Goal: Task Accomplishment & Management: Complete application form

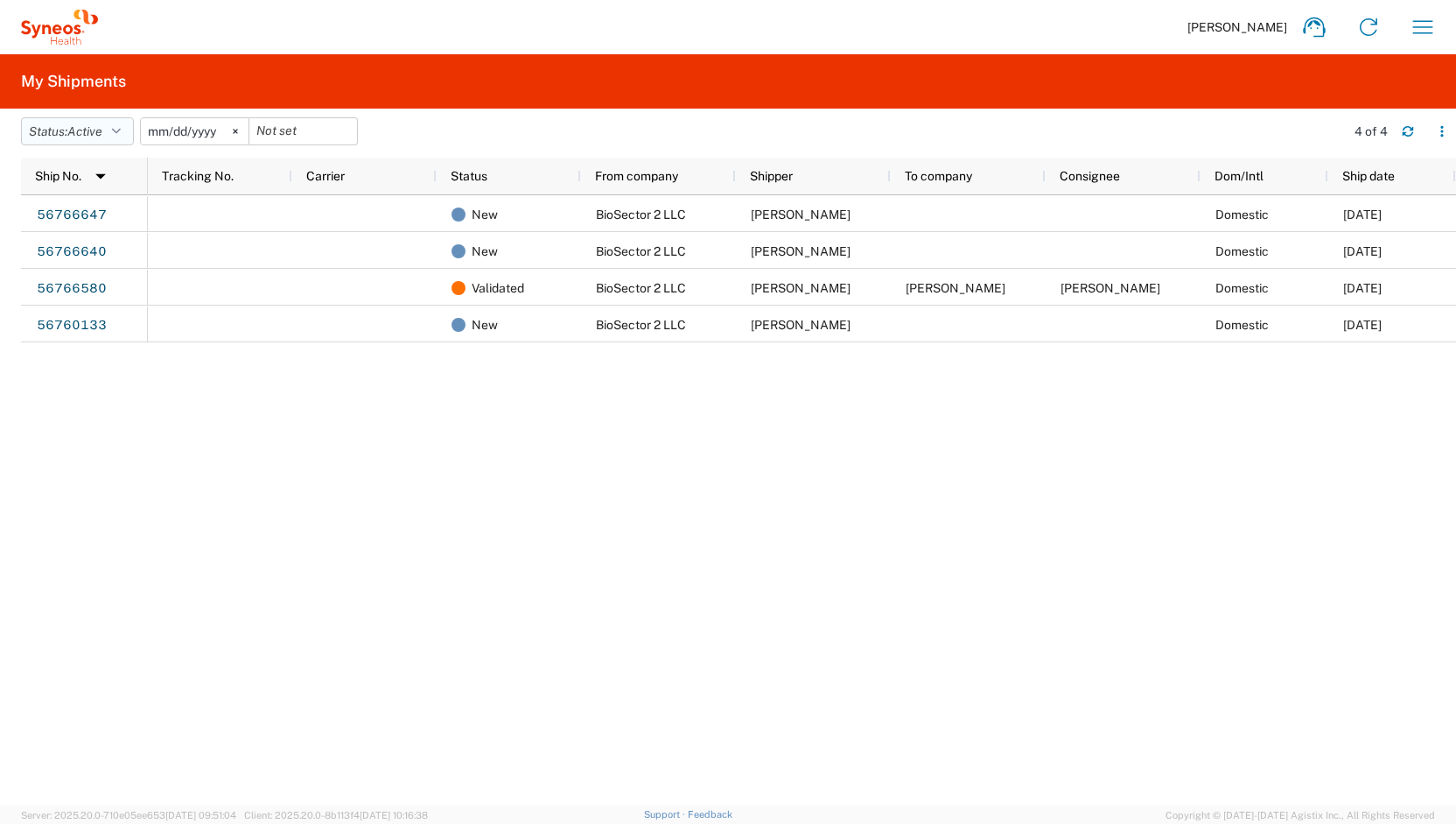
click at [121, 131] on icon "button" at bounding box center [116, 132] width 9 height 13
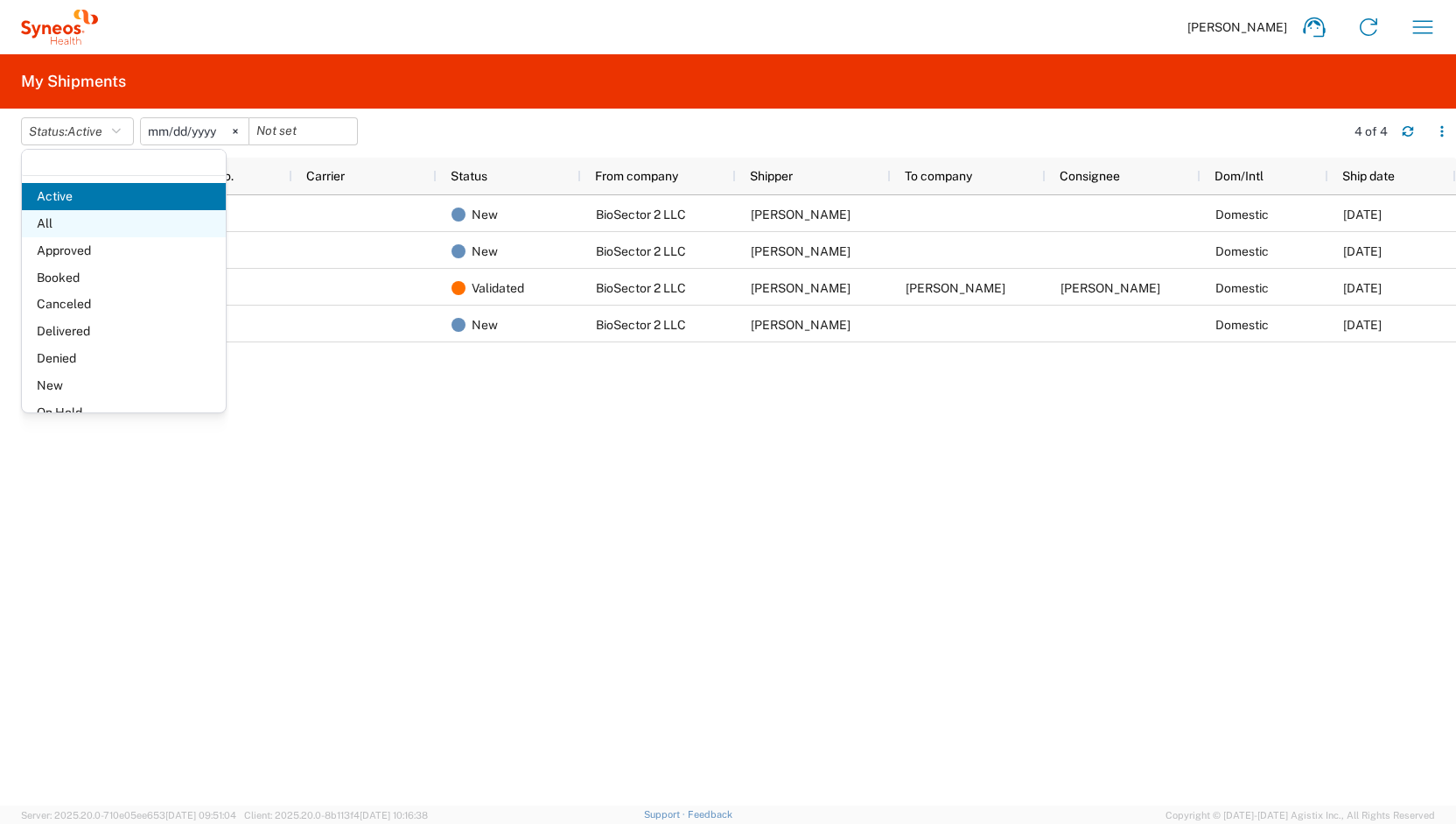
click at [41, 212] on span "All" at bounding box center [123, 224] width 204 height 27
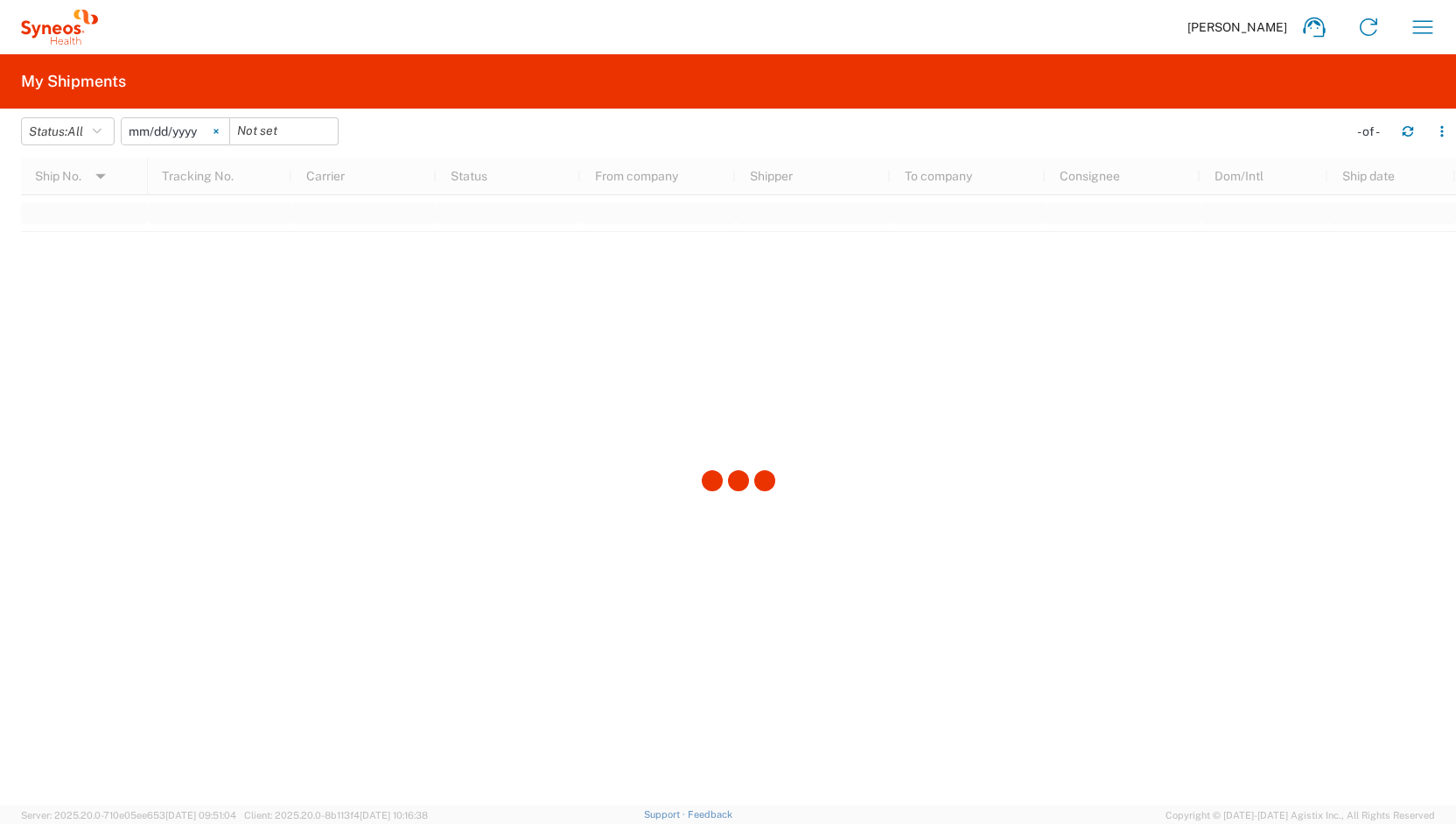
click at [228, 128] on svg-icon at bounding box center [215, 131] width 26 height 26
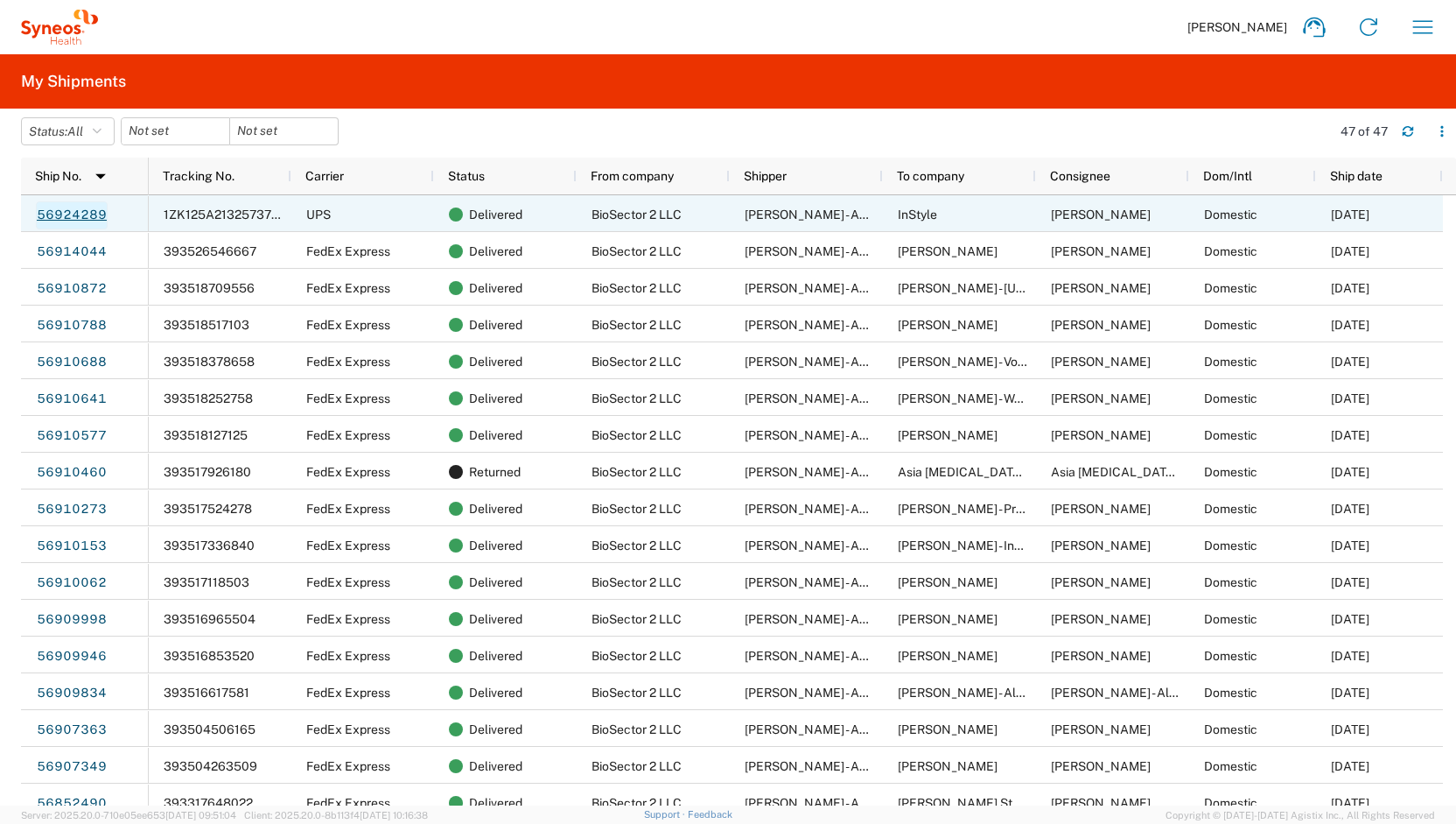
click at [88, 214] on link "56924289" at bounding box center [72, 215] width 72 height 28
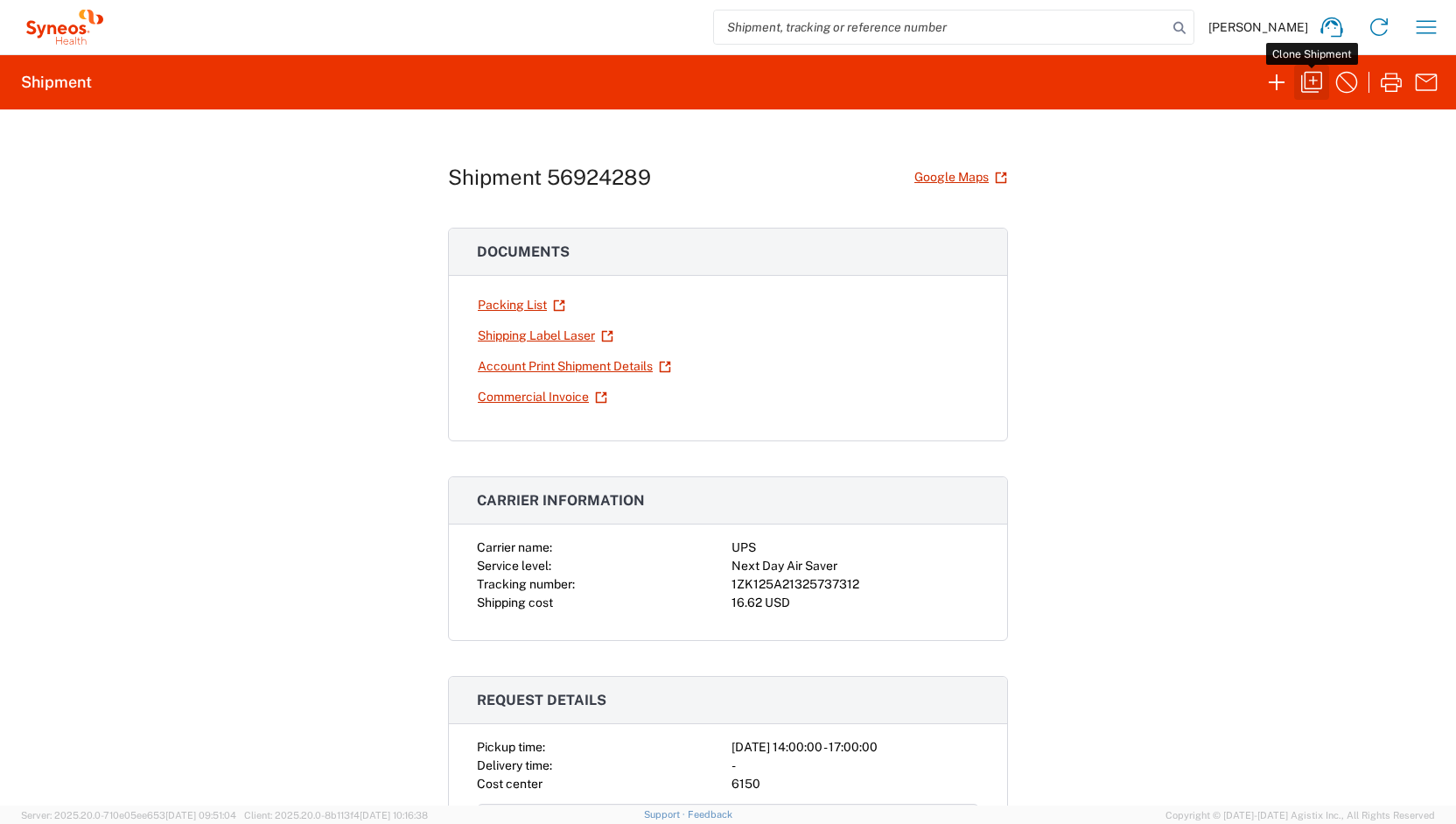
click at [1297, 89] on button "button" at bounding box center [1311, 82] width 35 height 35
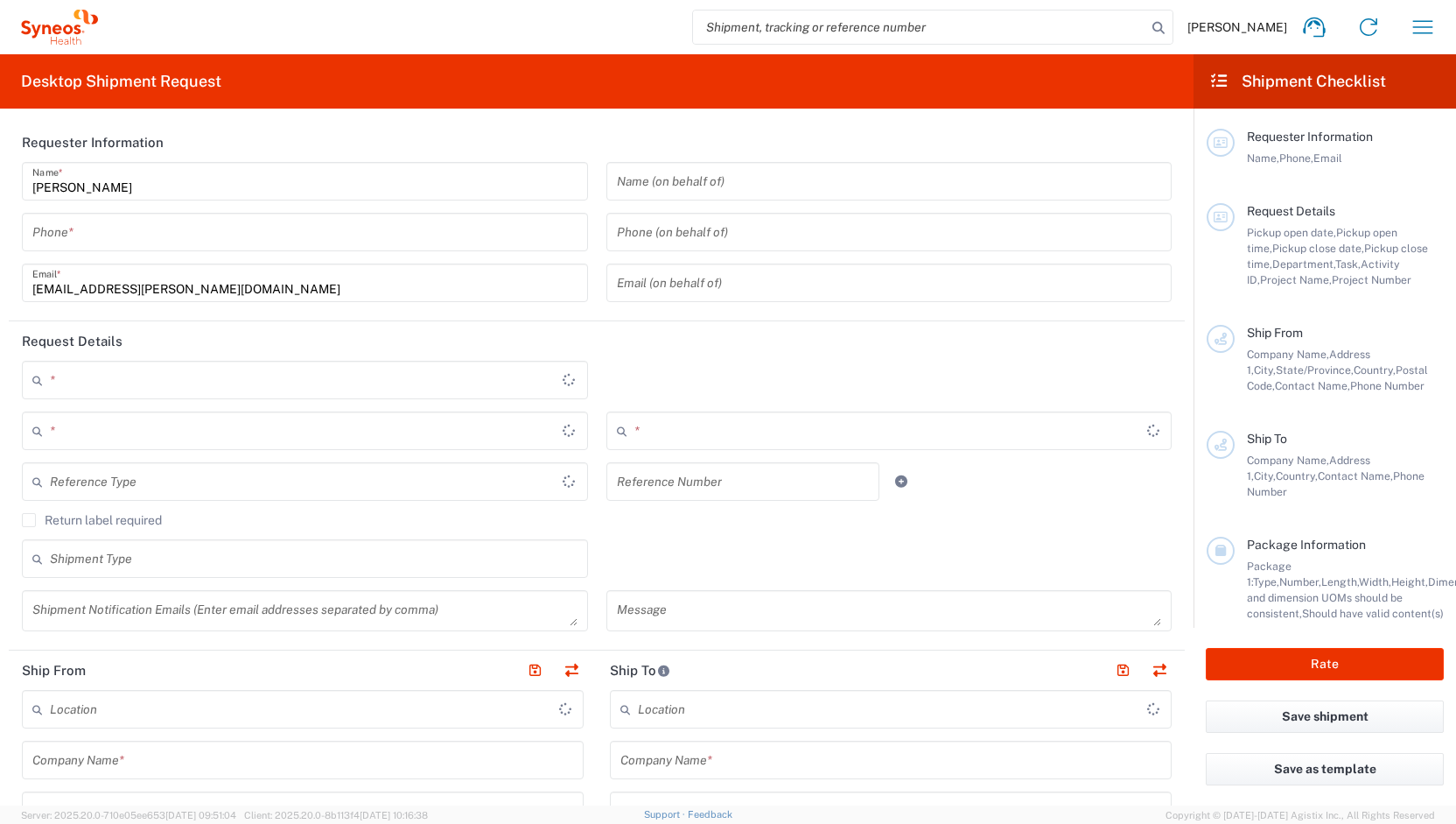
type input "4848430776"
type textarea "grace.hennigan@syneoshealth.com"
type input "BioSector 2 LLC"
type input "200 Vesey Street"
type input "40th Floor"
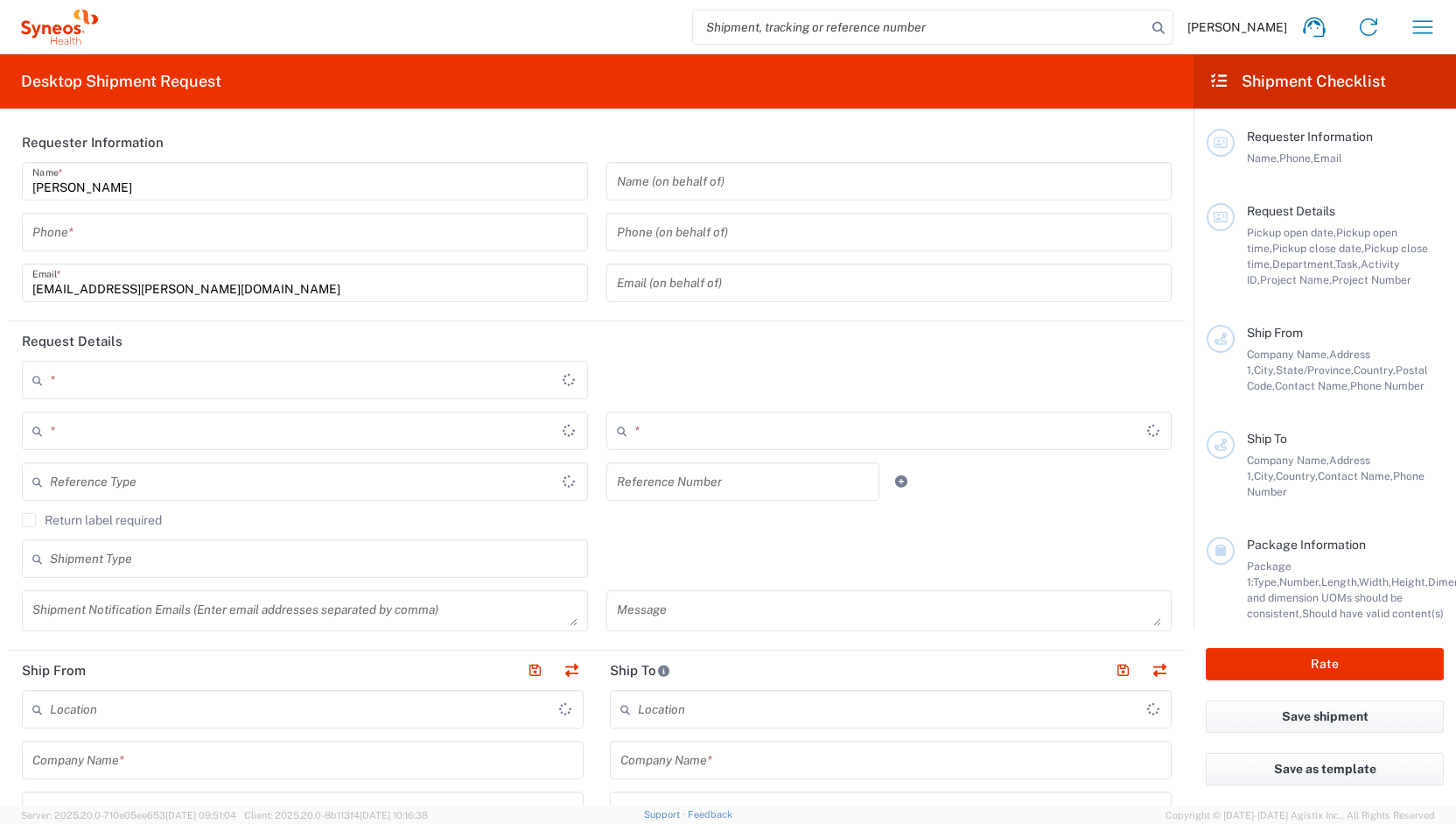
type input "New York"
type input "10281"
type input "Grace Hennigan - ALASTIN Skincare"
type input "4848430776"
type input "grace.hennigan@syneoshealth.com"
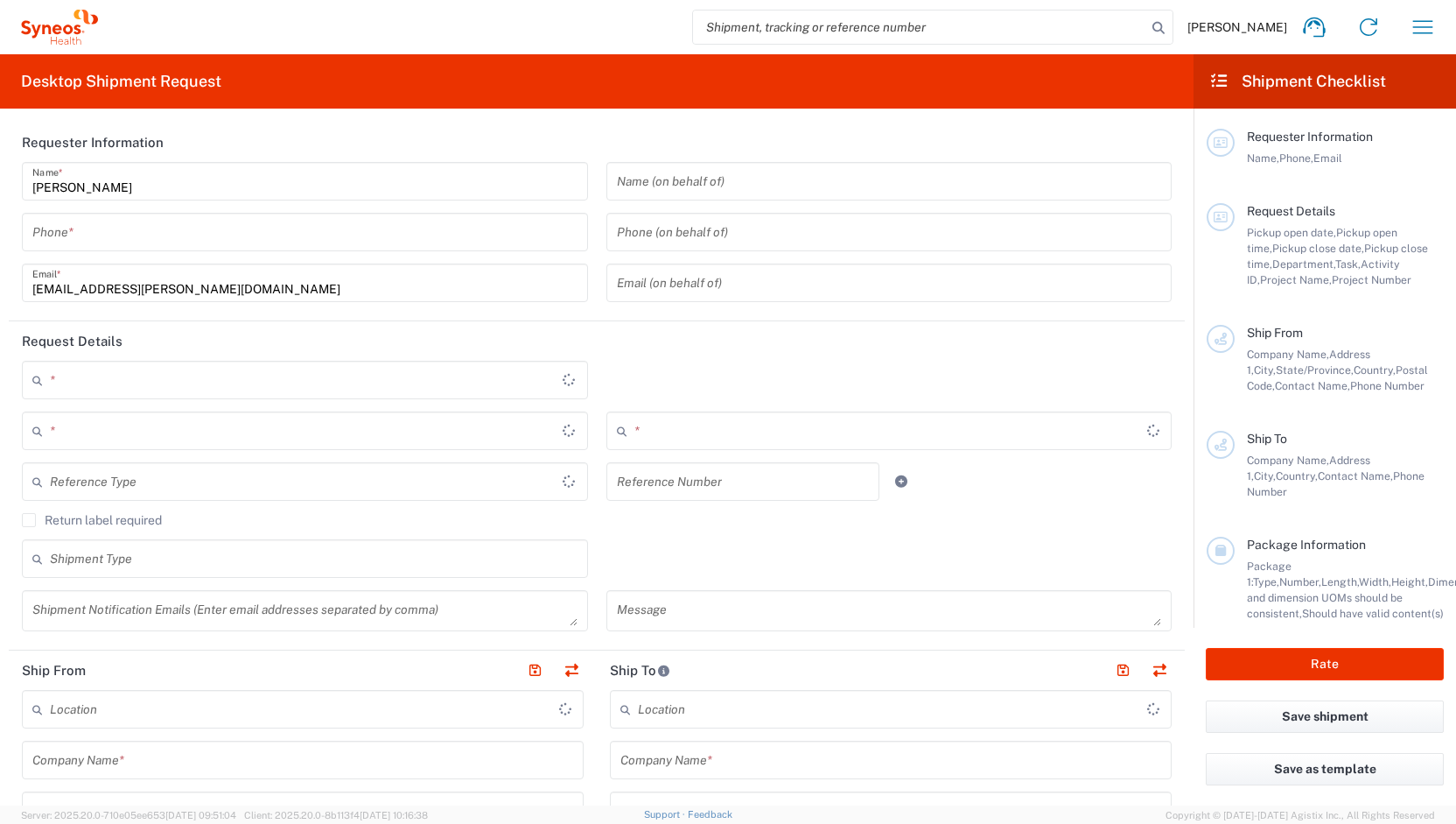
type input "InStyle"
type input "2527 Church Ave, Apt. 2C"
type input "Brooklyn"
type input "United States"
type input "11226"
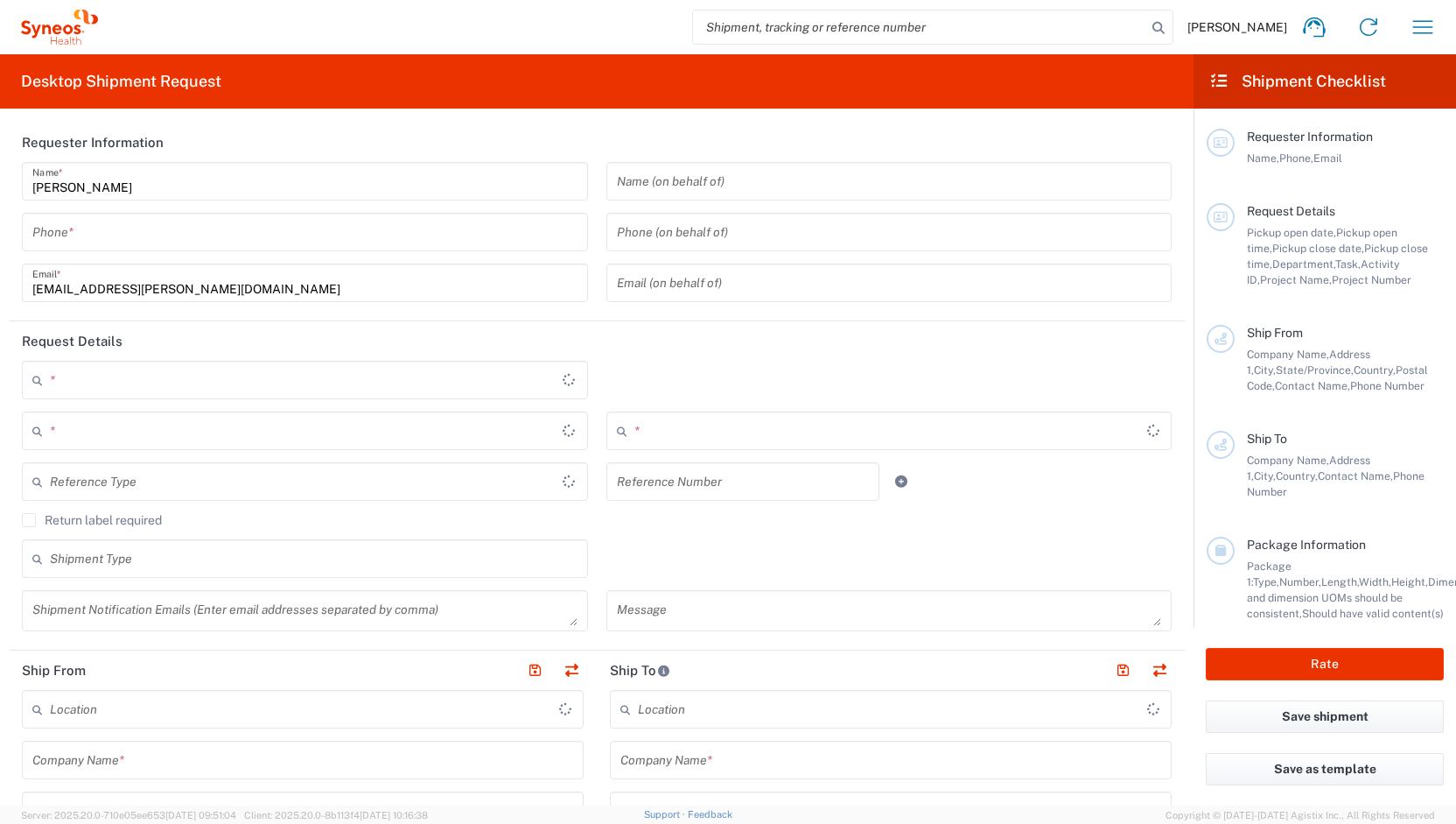
type input "Allison Lax"
type input "4848430776"
type input "Residential/Home"
type input "Sender/Shipper"
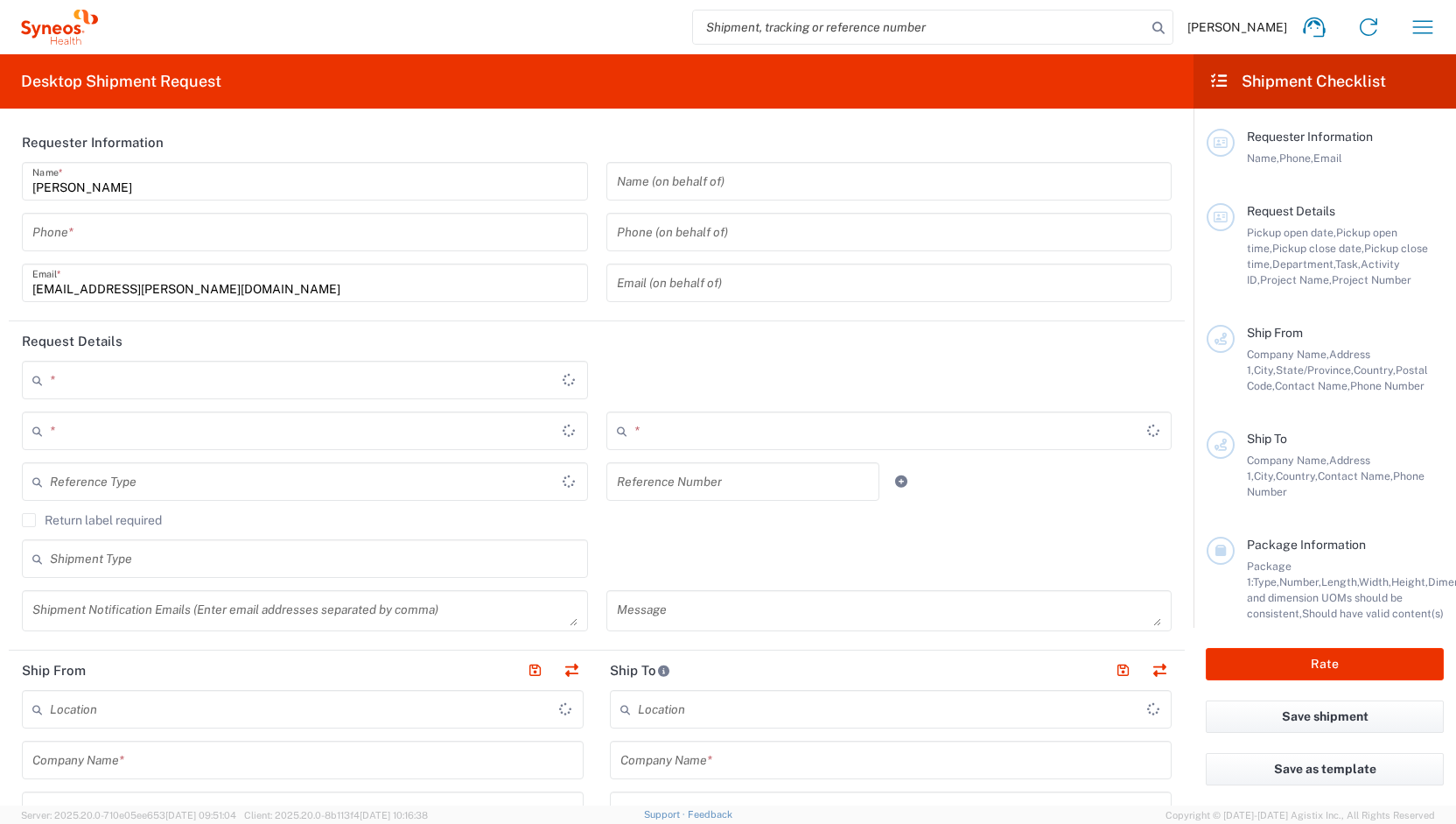
type input "Yes"
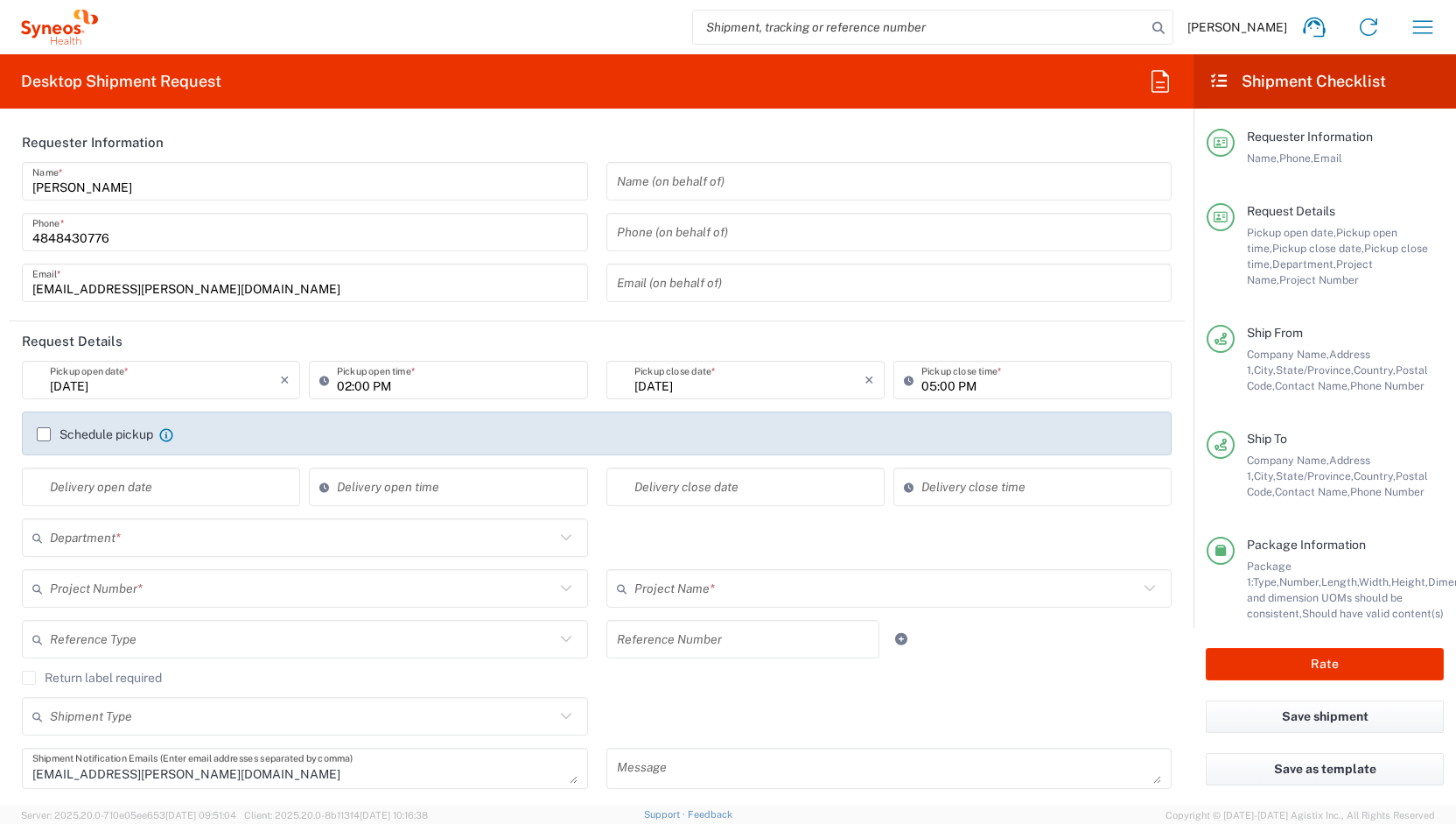
type input "New York"
type input "United States"
type input "Business (General)"
type input "New York"
type input "Small Box"
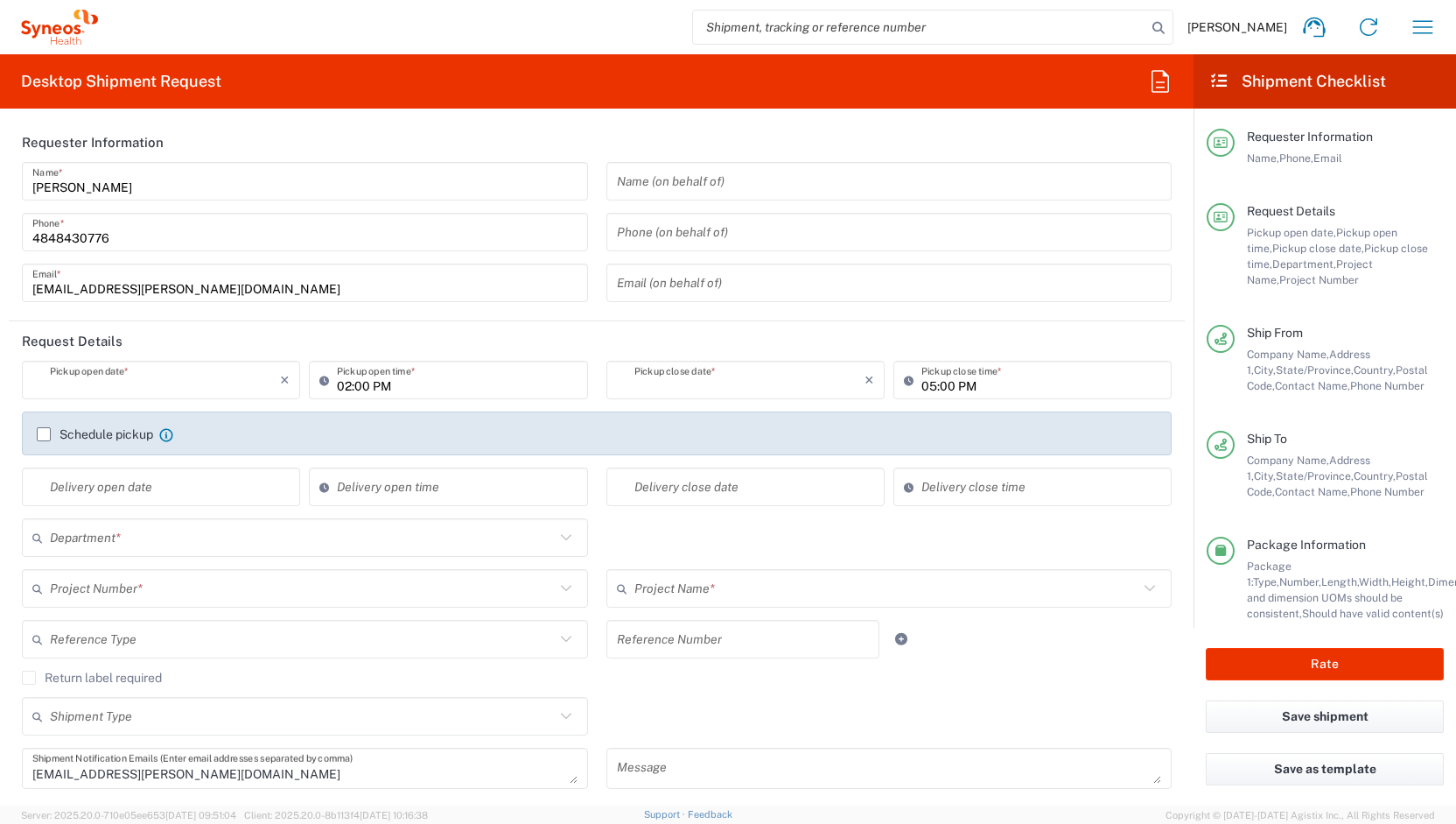
type input "PRUS.B2NY.CL.7071183"
type input "Galderma.GALALA.25.7071183"
type input "USD"
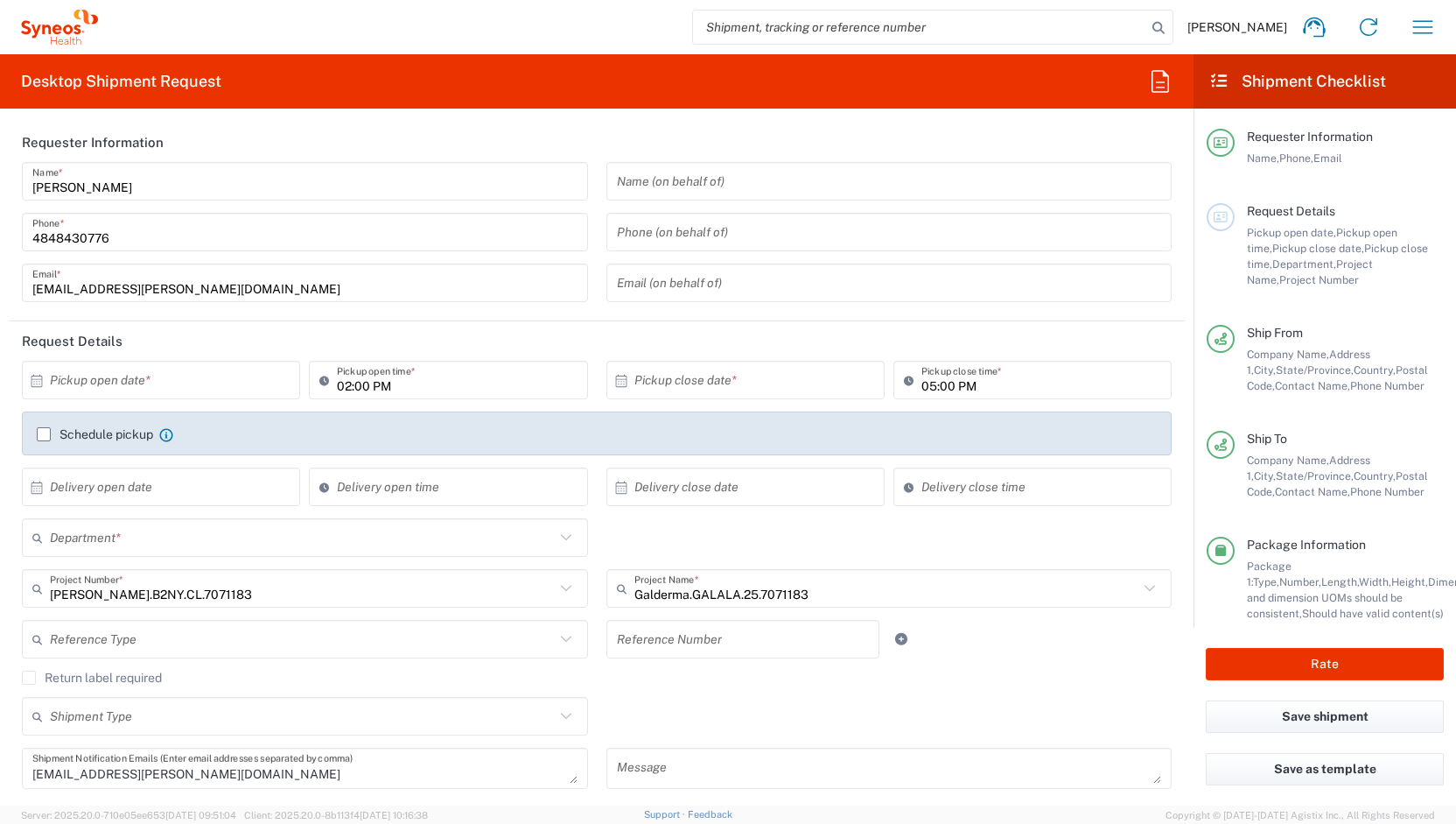
type input "6150"
click at [240, 376] on input "text" at bounding box center [164, 380] width 230 height 31
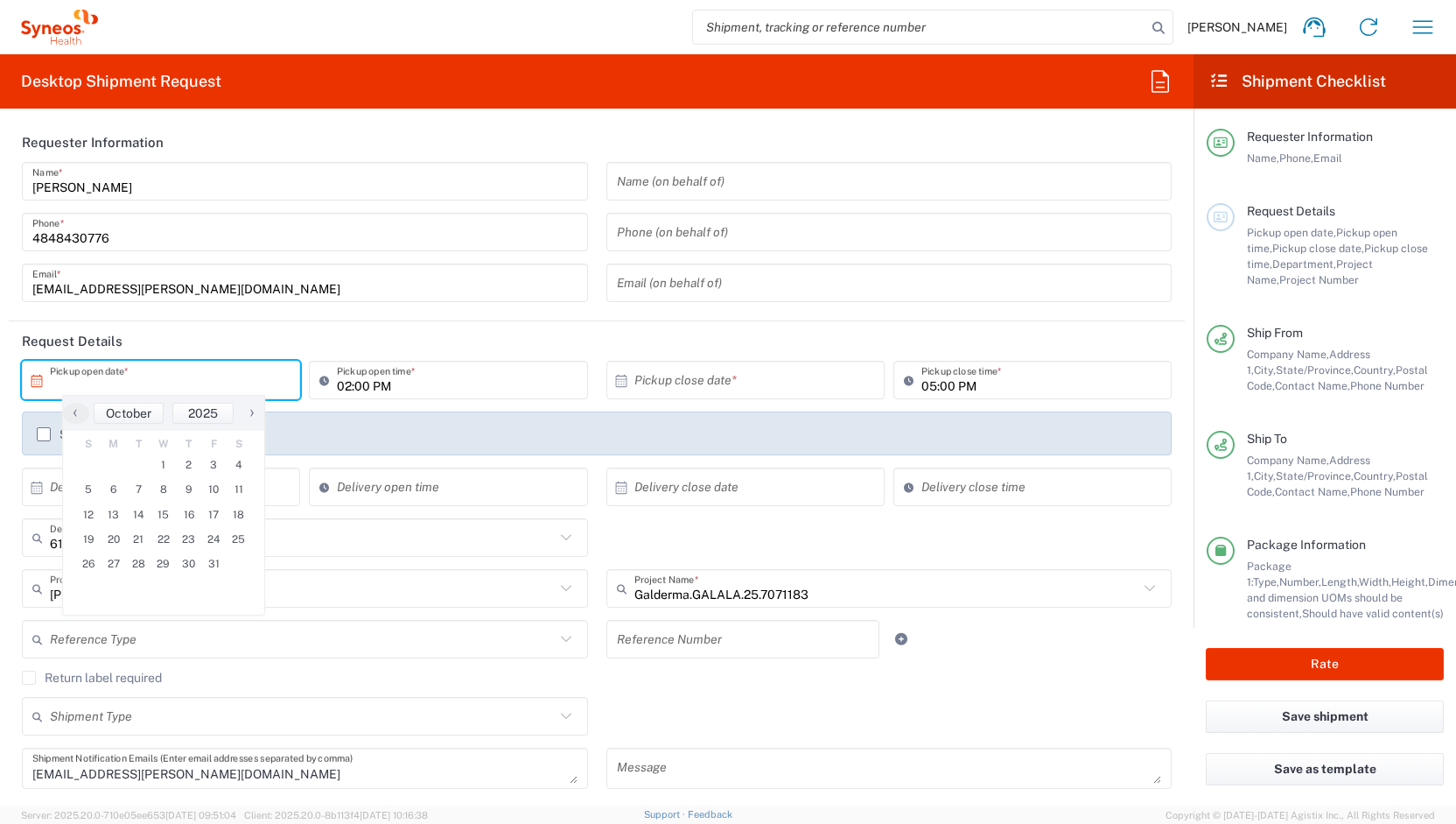
type input "BioSector 2 LLC- New York US"
click at [166, 467] on span "1" at bounding box center [164, 464] width 25 height 24
type input "10/01/2025"
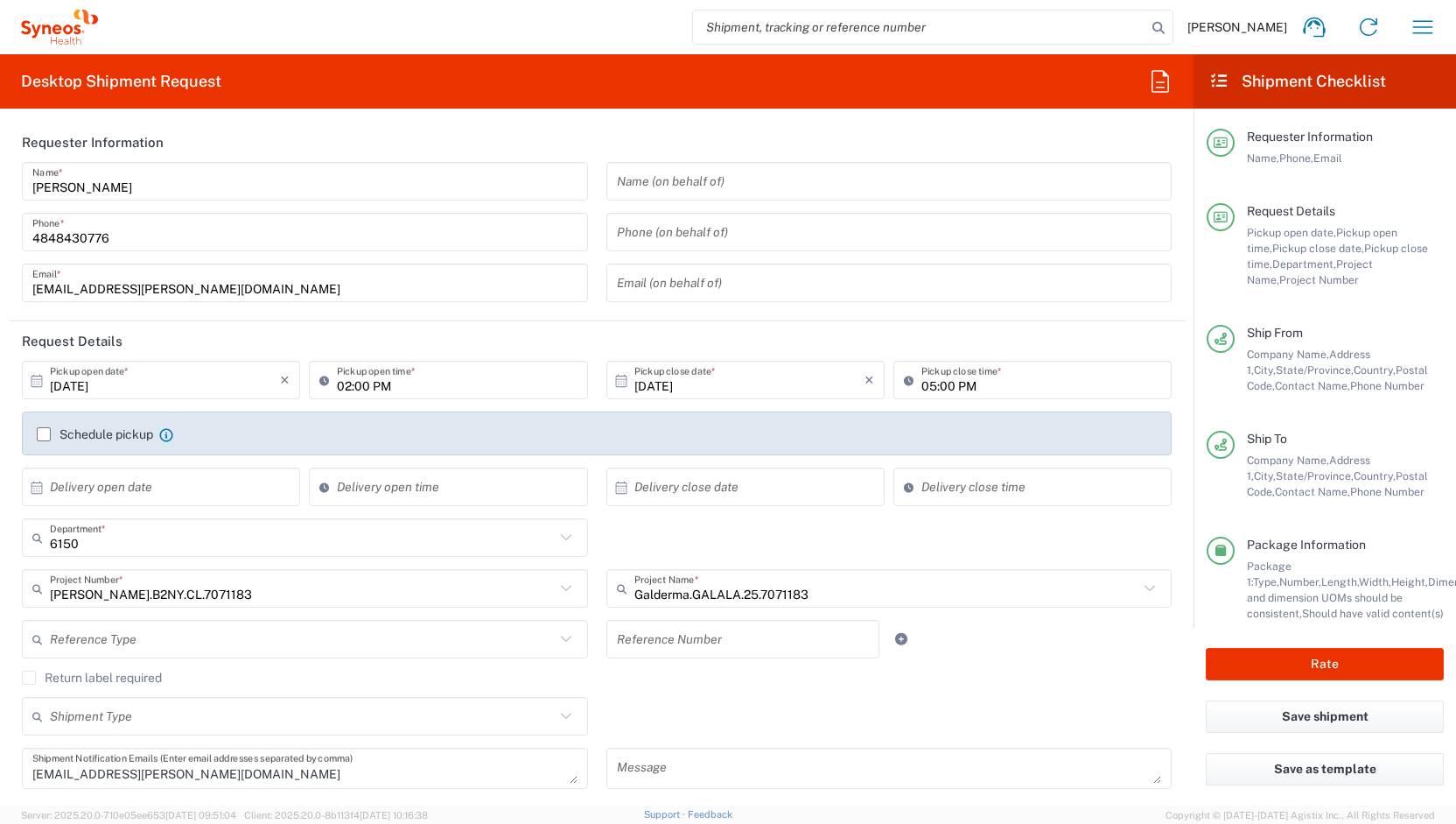
click at [397, 397] on div "02:00 PM Pickup open time *" at bounding box center [448, 380] width 278 height 39
click at [355, 390] on input "02:00 PM" at bounding box center [457, 380] width 240 height 31
click at [372, 388] on input "11:00 PM" at bounding box center [457, 380] width 240 height 31
type input "11:00 AM"
click at [321, 332] on header "Request Details" at bounding box center [596, 341] width 1176 height 40
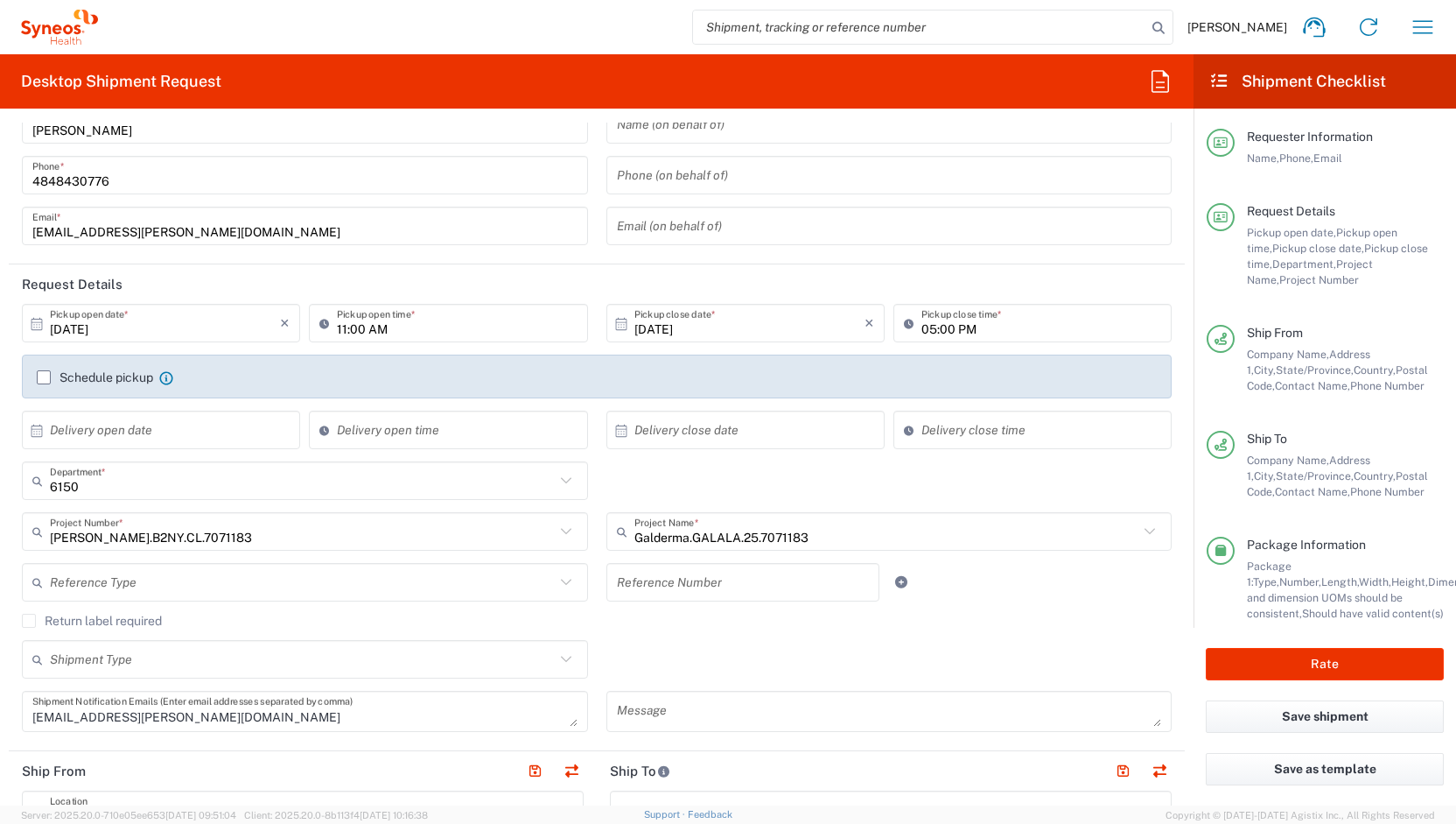
scroll to position [384, 0]
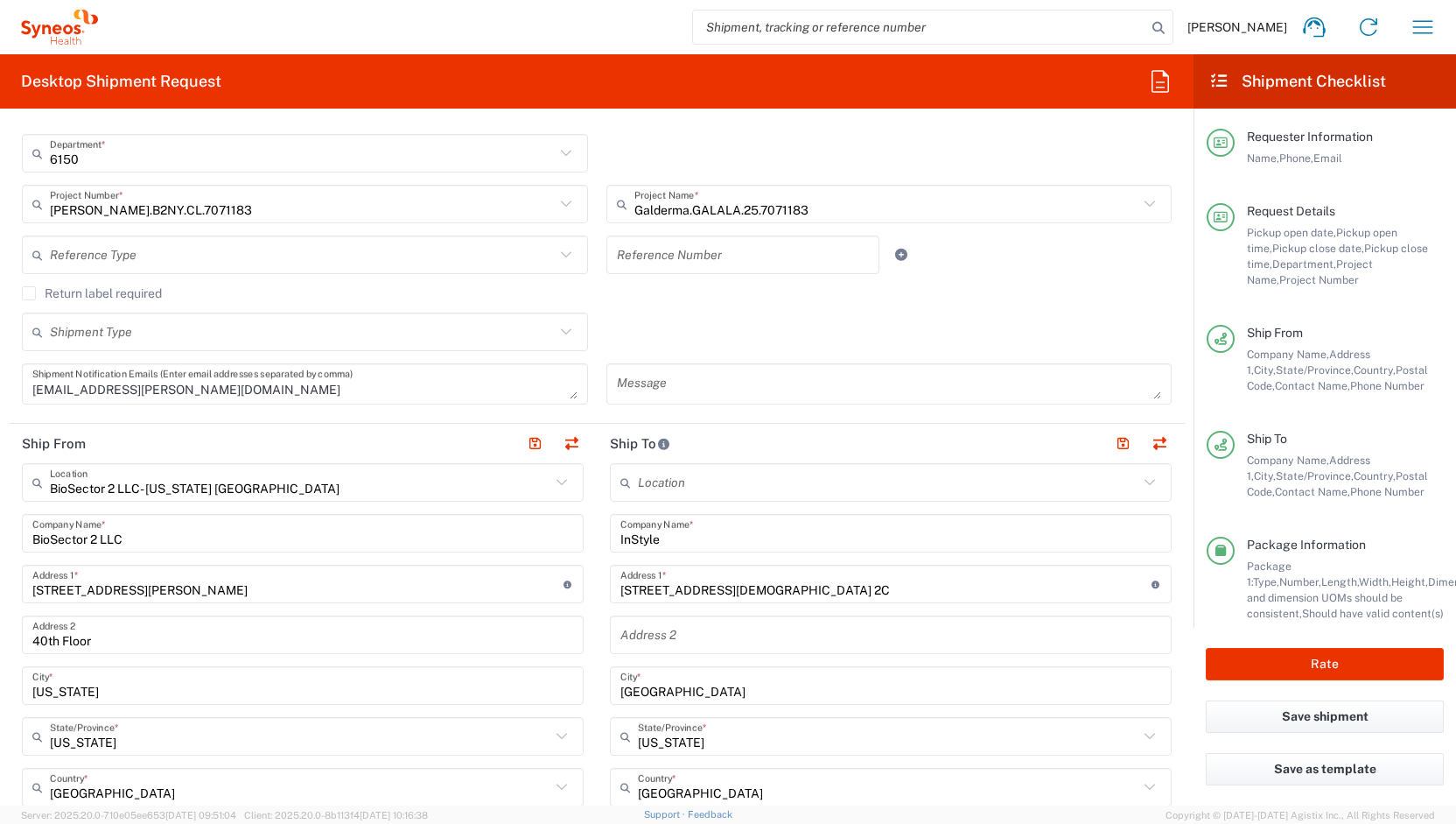
click at [1359, 406] on div "Ship From Company Name, Address 1, City, State/Province, Country, Postal Code, …" at bounding box center [1324, 378] width 237 height 106
click at [655, 541] on input "InStyle" at bounding box center [891, 534] width 541 height 31
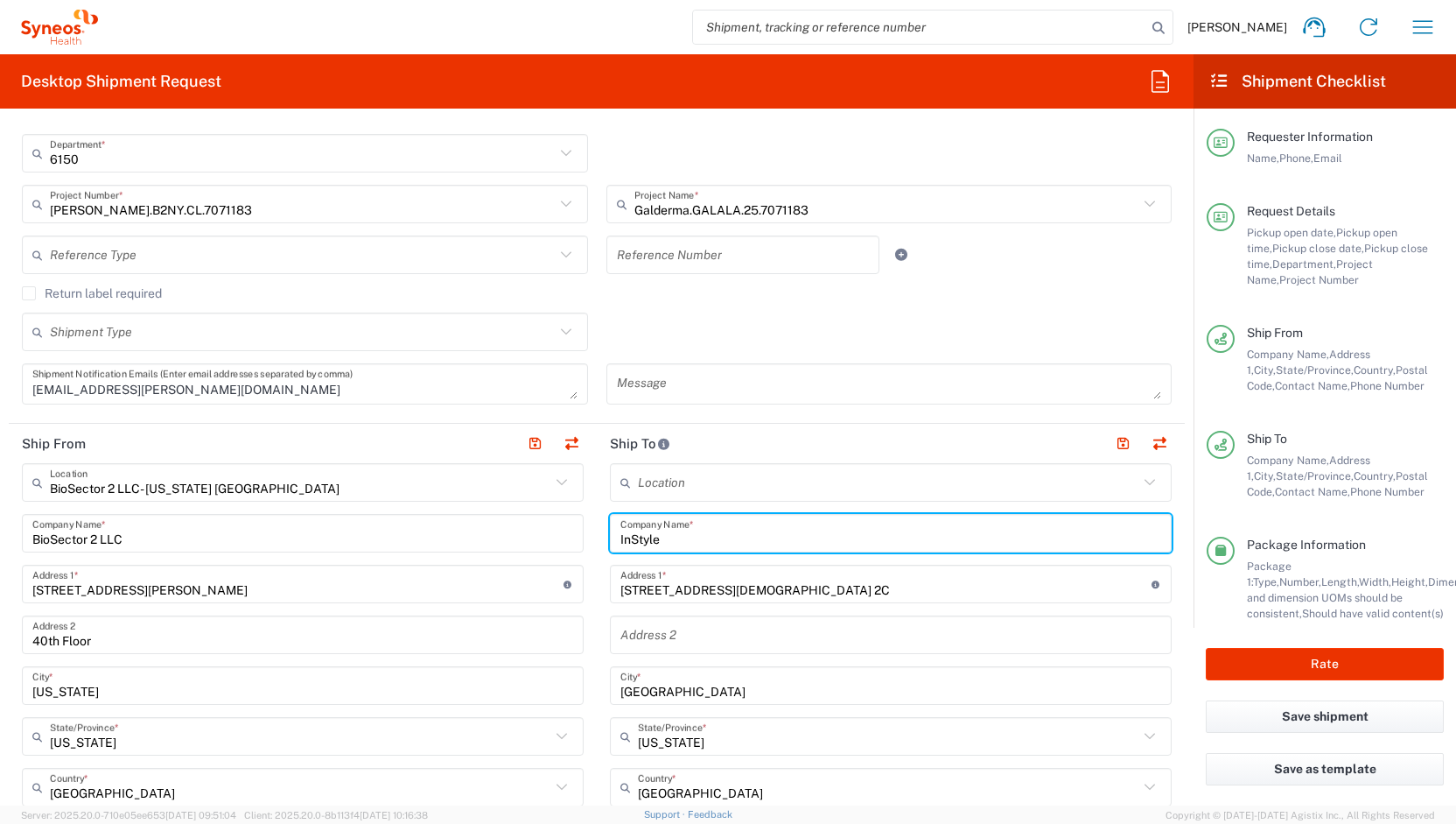
click at [655, 541] on input "InStyle" at bounding box center [891, 534] width 541 height 31
paste input "Charlotte Twine"
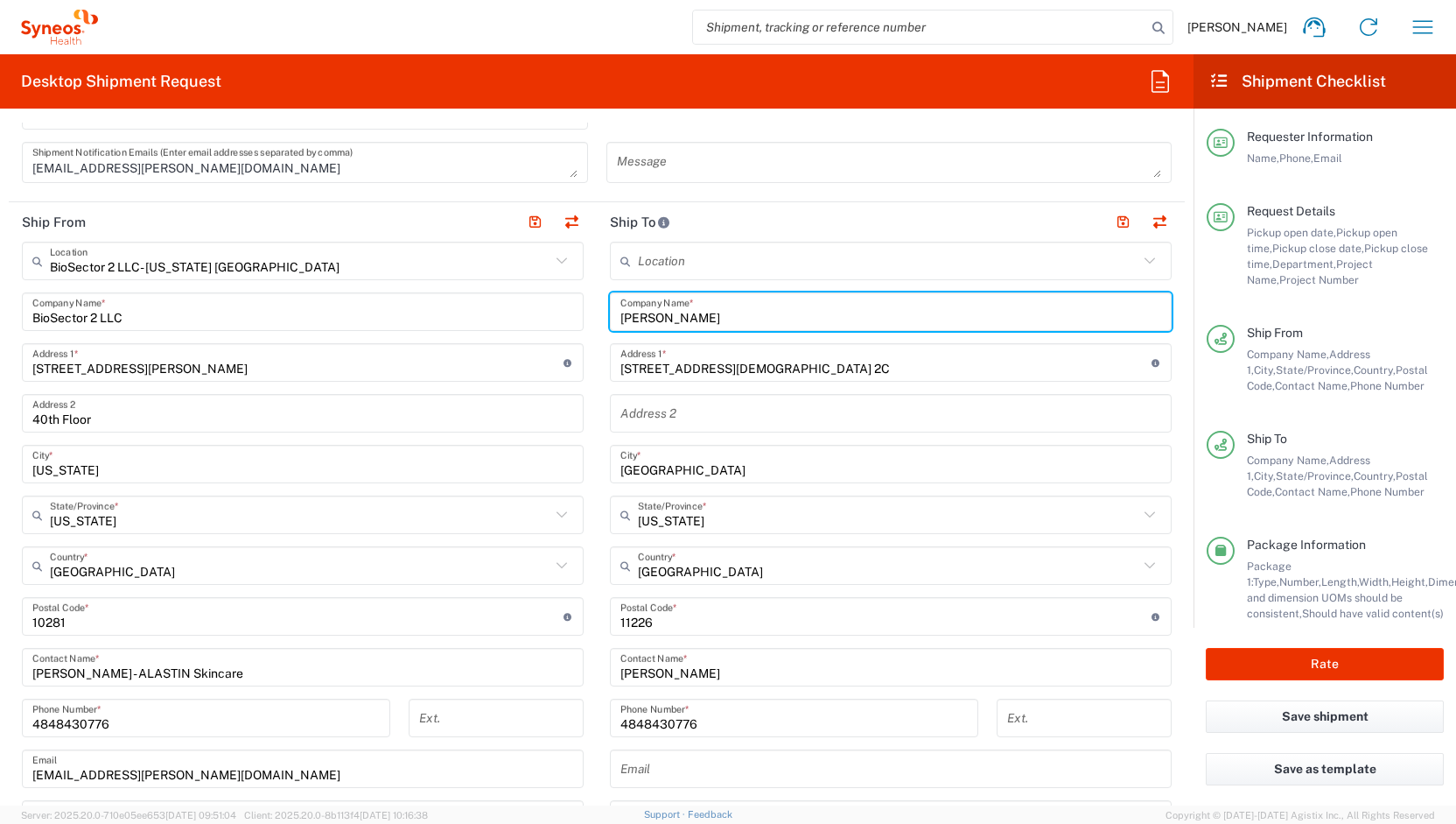
scroll to position [607, 0]
type input "Charlotte Twine"
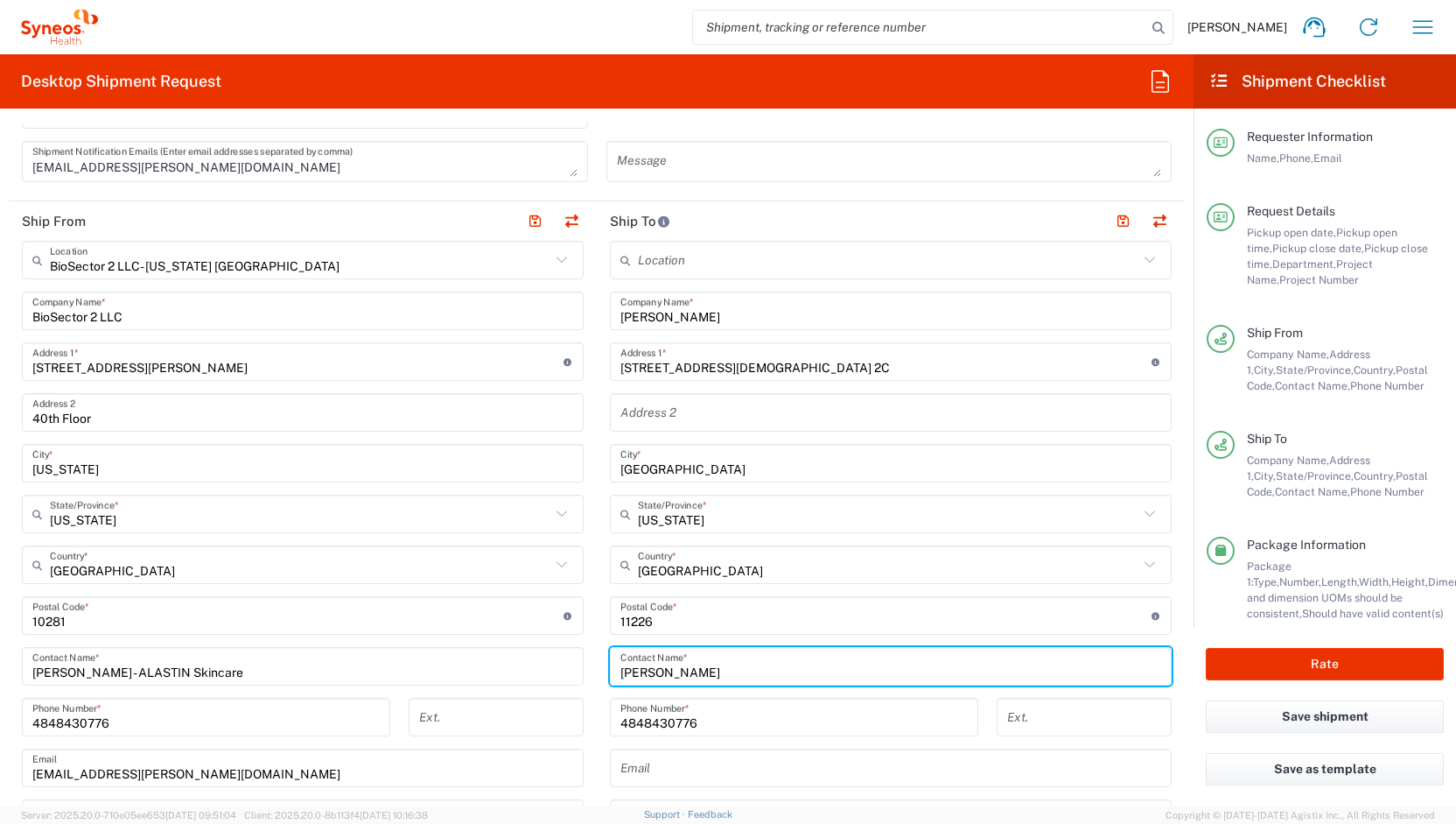
click at [650, 664] on input "Allison Lax" at bounding box center [891, 667] width 541 height 31
paste input "Charlotte Twine"
type input "Charlotte Twine"
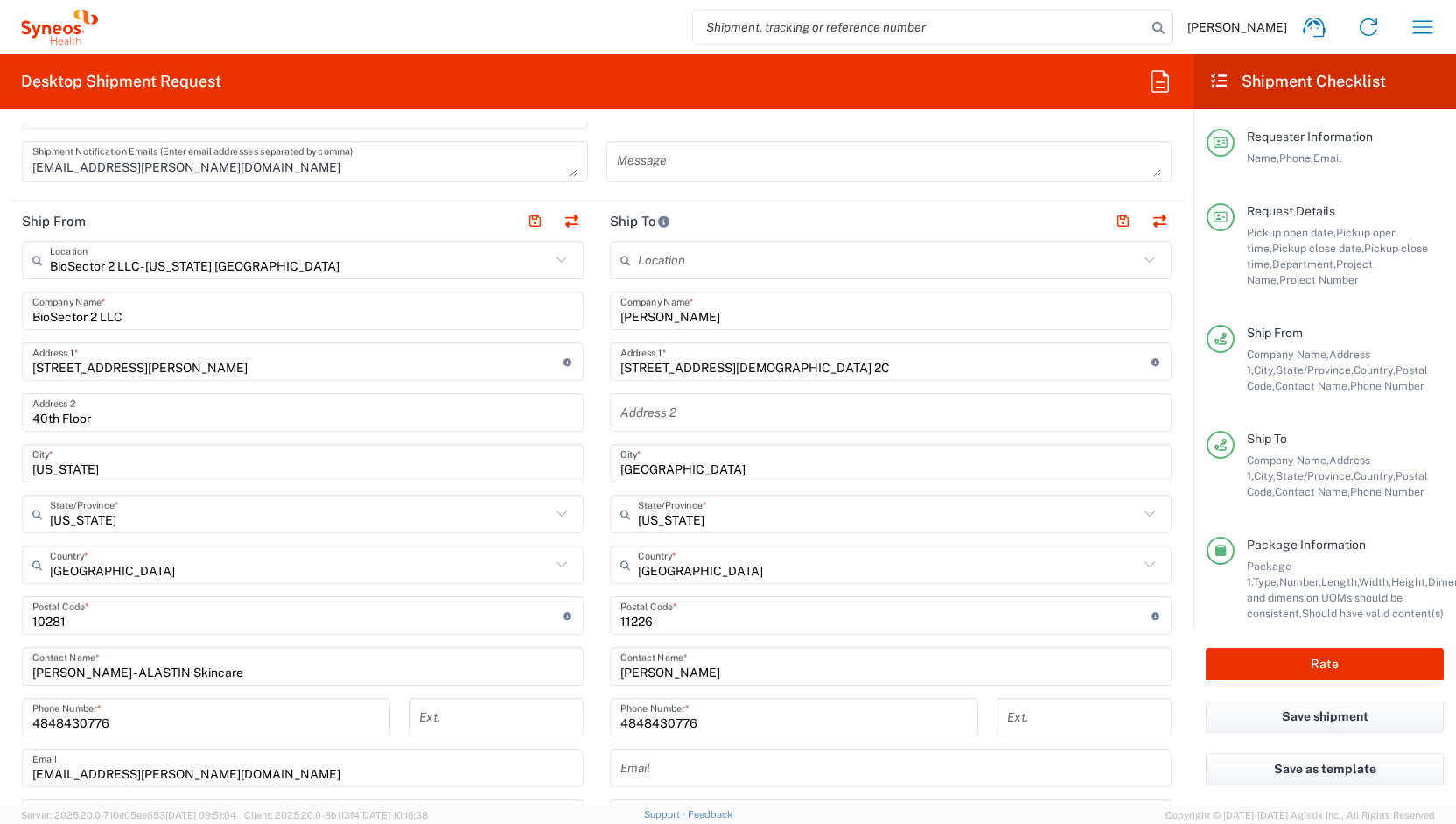
click at [1401, 490] on span "Phone Number" at bounding box center [1388, 491] width 75 height 14
click at [717, 367] on input "2527 Church Ave, Apt. 2C" at bounding box center [887, 362] width 532 height 31
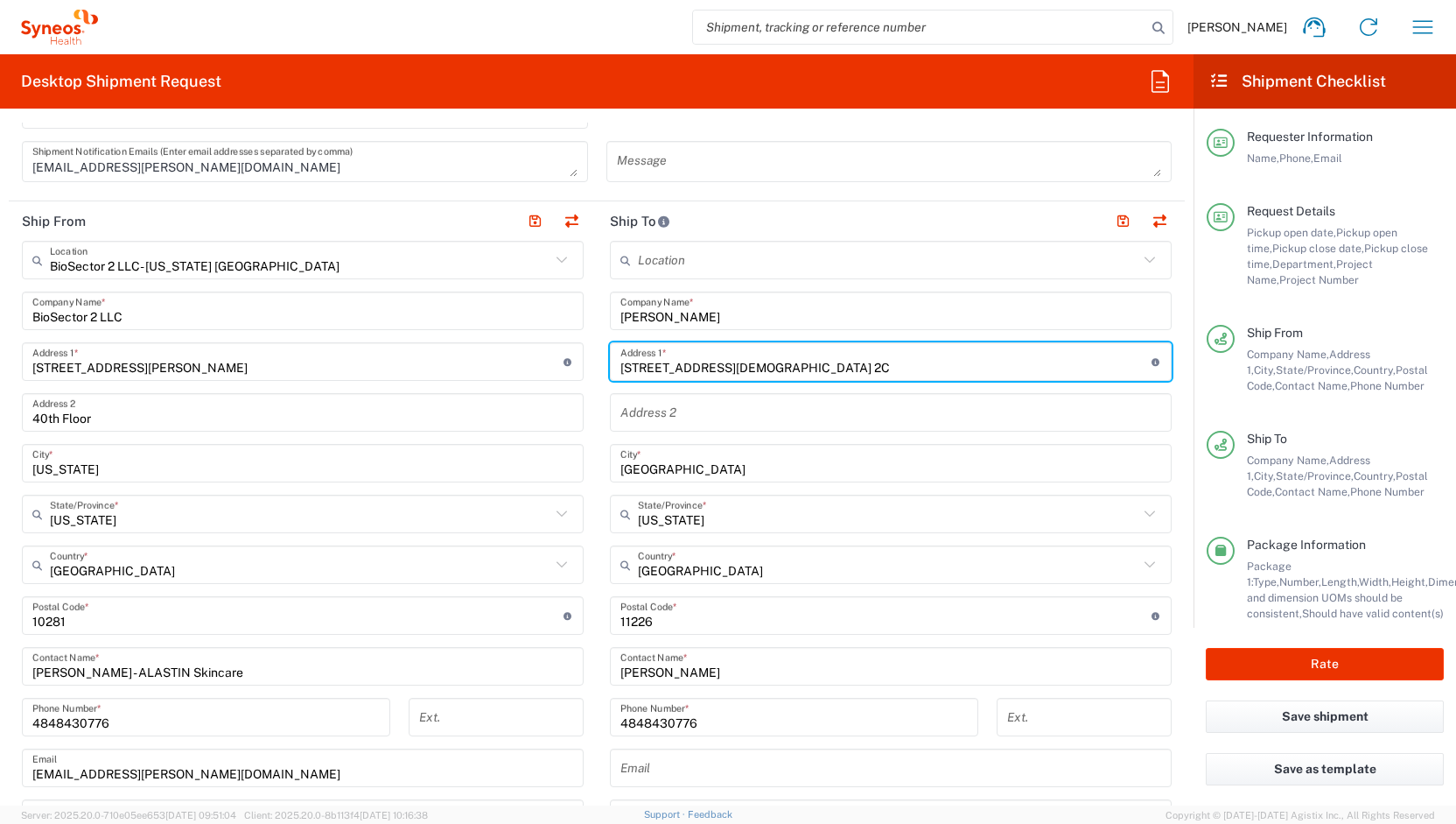
click at [717, 367] on input "2527 Church Ave, Apt. 2C" at bounding box center [887, 362] width 532 height 31
paste input "42 West Holly Street"
type input "42 West Holly Street"
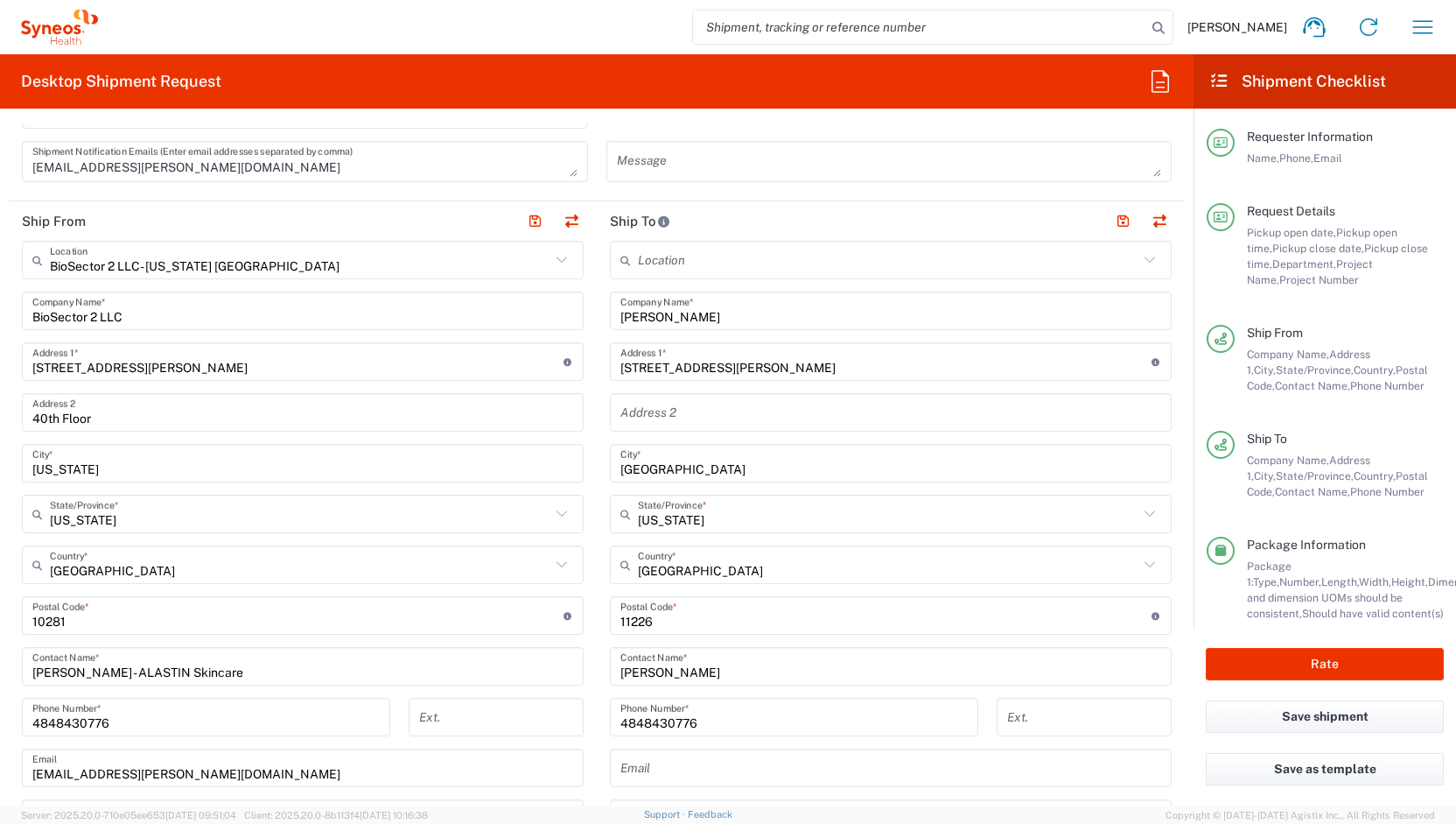
click at [1231, 483] on agx-form-checklist-section "Ship To Company Name, Address 1, City, State/Province, Country, Postal Code, Co…" at bounding box center [1324, 465] width 237 height 69
click at [869, 418] on input "text" at bounding box center [891, 413] width 541 height 31
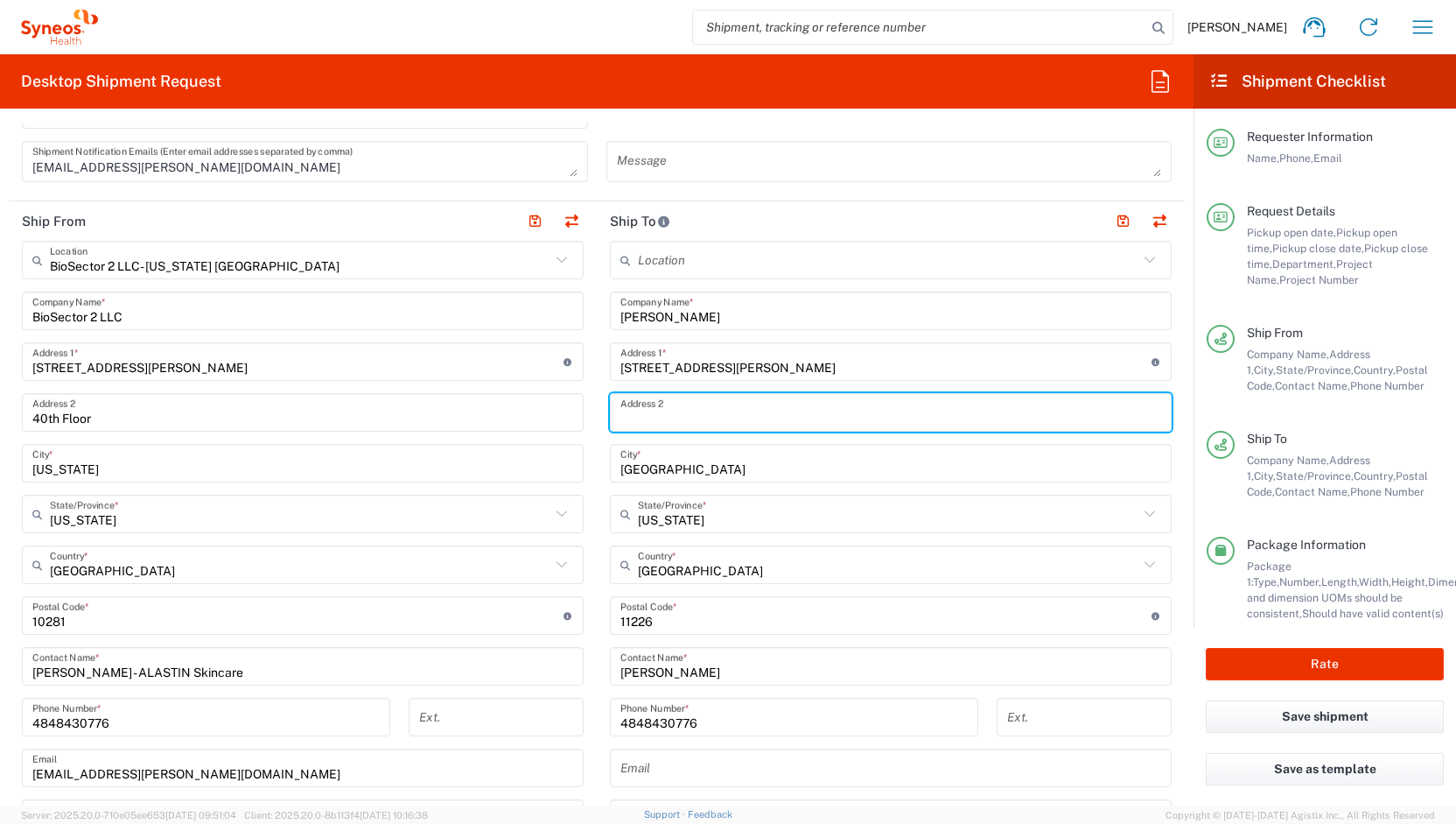
paste input "Apt 3"
type input "Apt 3"
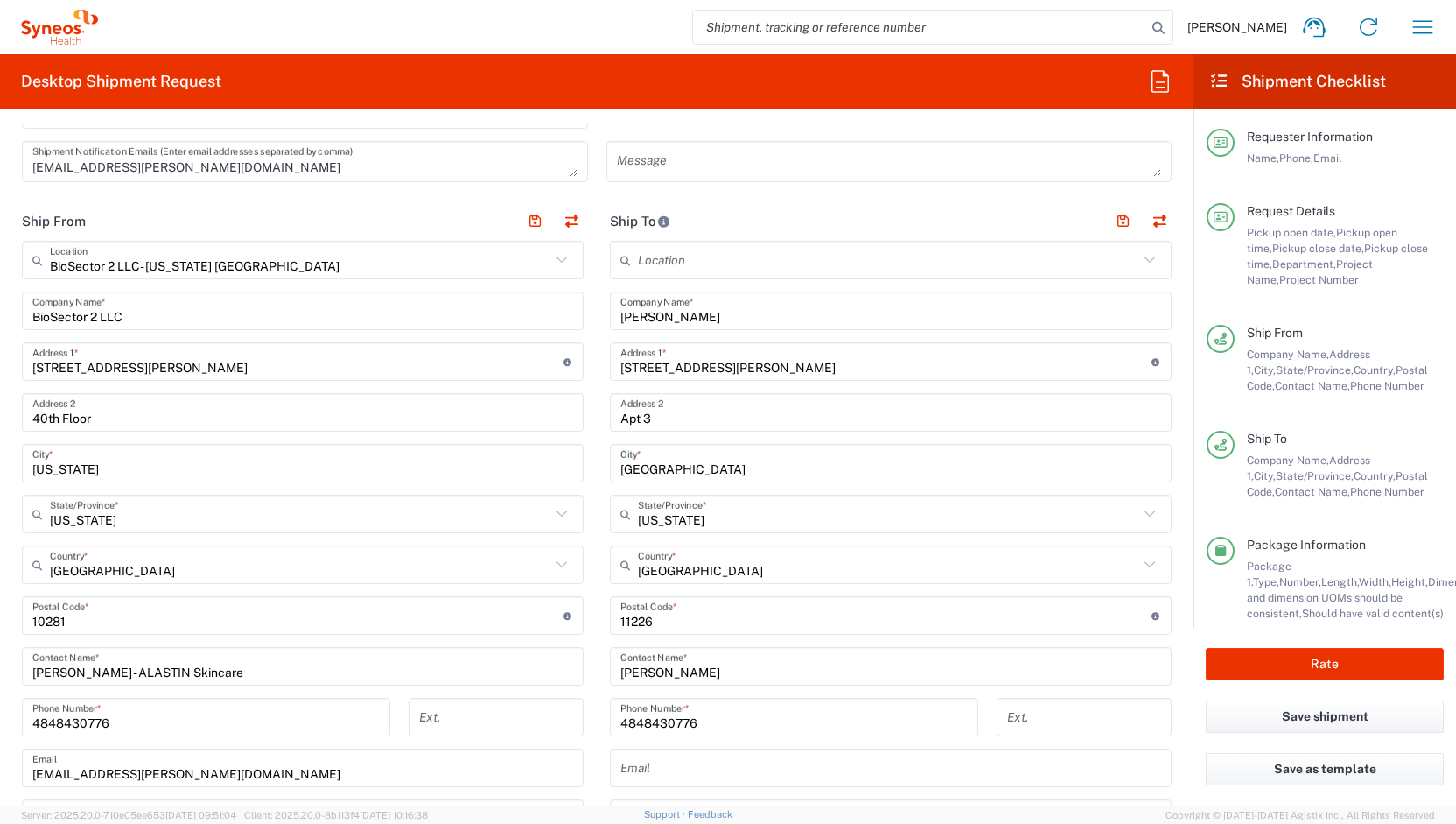
click at [1294, 512] on div "Ship To Company Name, Address 1, City, State/Province, Country, Postal Code, Co…" at bounding box center [1324, 484] width 237 height 106
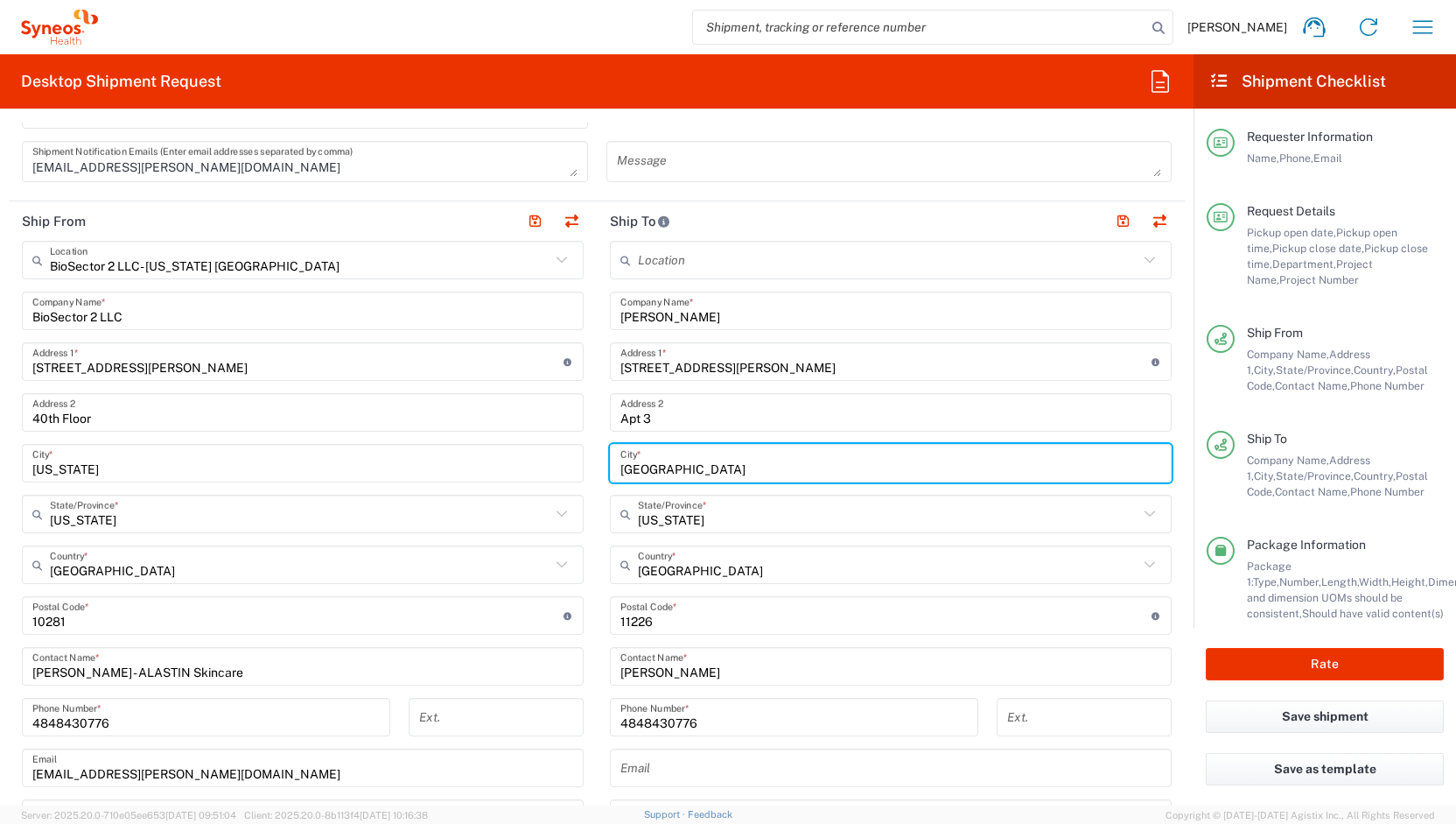
click at [787, 467] on input "Brooklyn" at bounding box center [891, 463] width 541 height 31
paste input "Cranford"
type input "Cranford"
click at [694, 518] on input "text" at bounding box center [888, 515] width 501 height 31
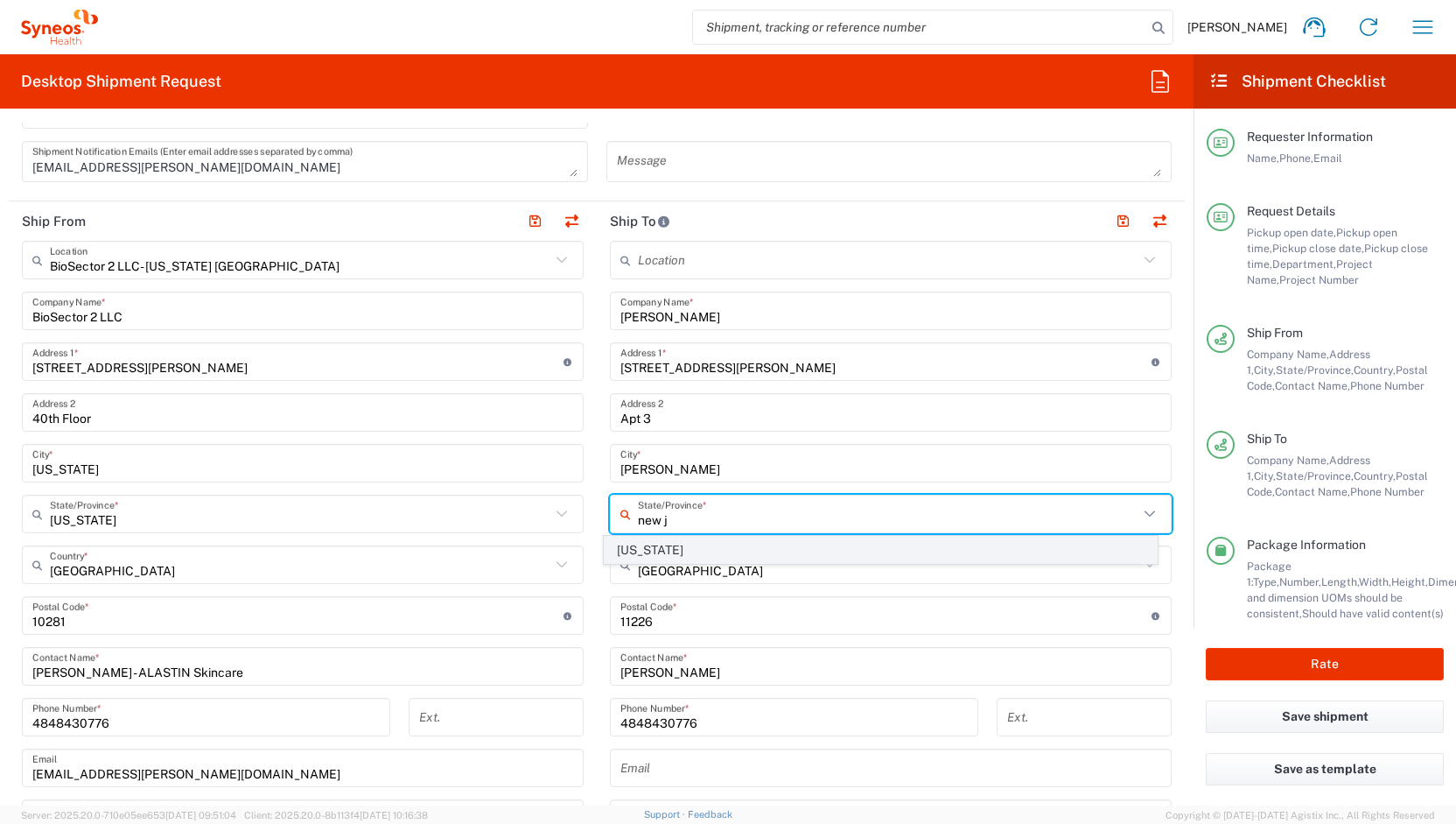
click at [658, 547] on span "New Jersey" at bounding box center [880, 550] width 551 height 27
type input "New Jersey"
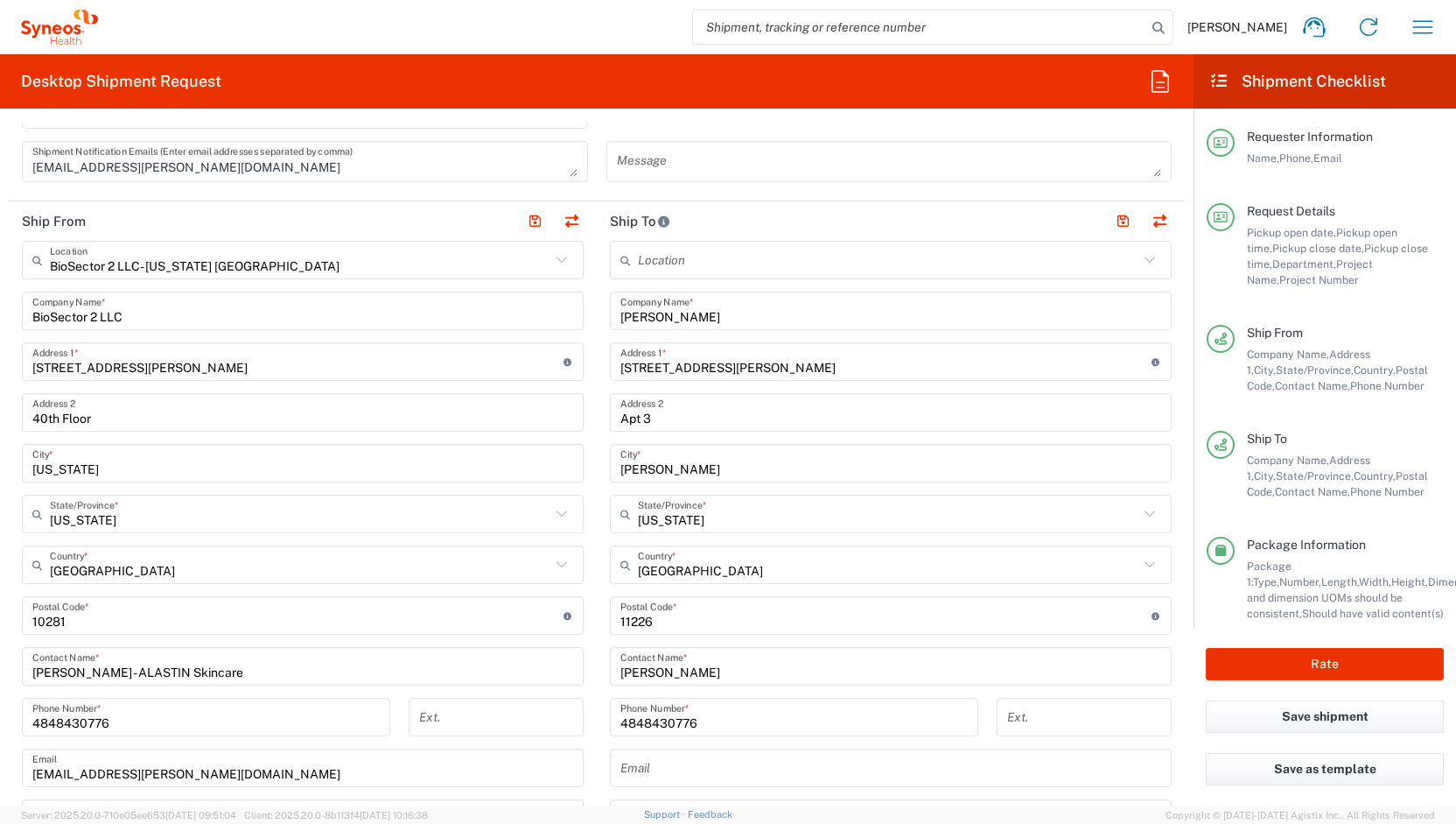
click at [1321, 507] on div "Ship To Company Name, Address 1, City, State/Province, Country, Postal Code, Co…" at bounding box center [1324, 484] width 237 height 106
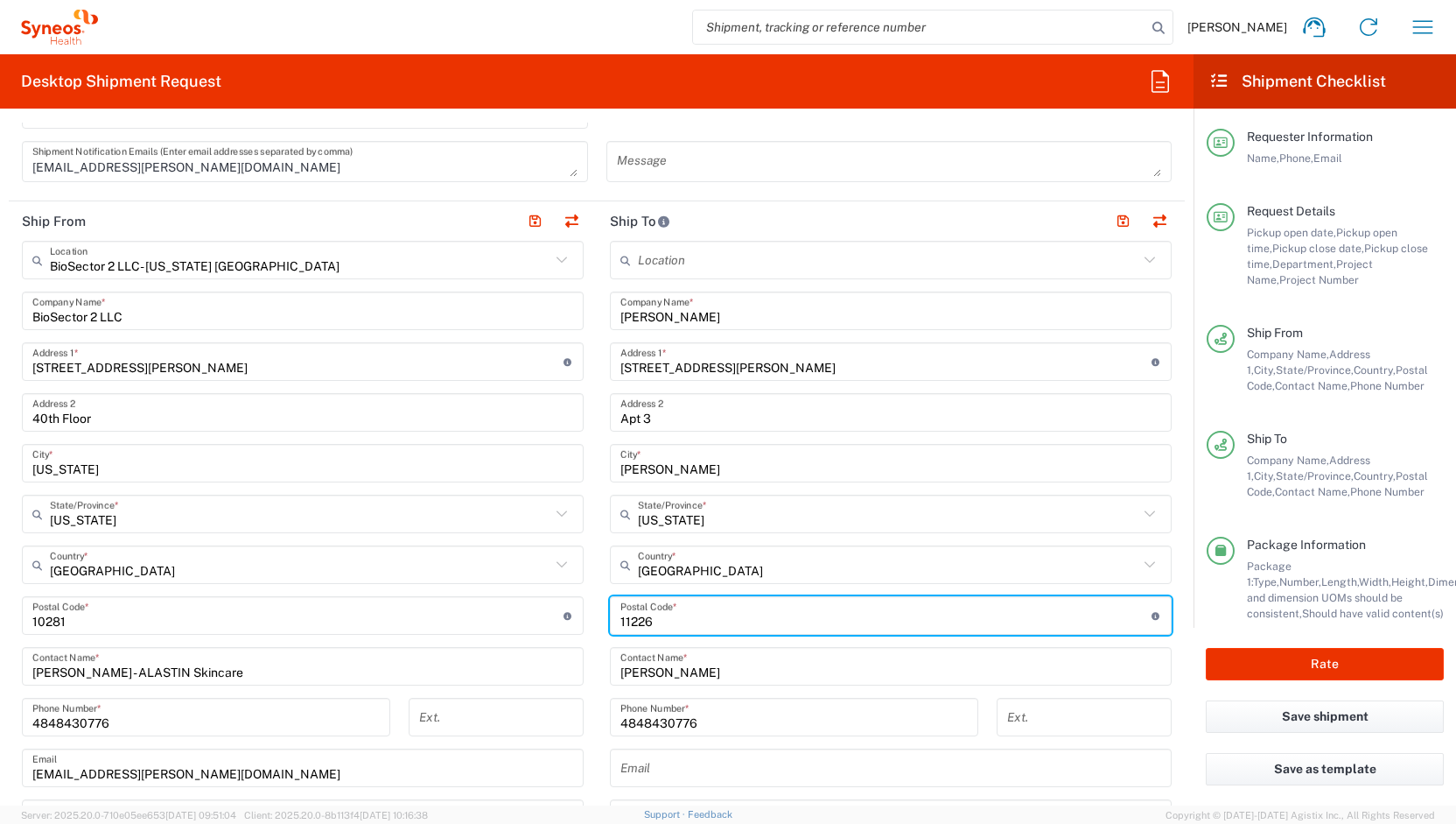
click at [734, 615] on input "undefined" at bounding box center [887, 616] width 532 height 31
paste input "07016"
type input "07016"
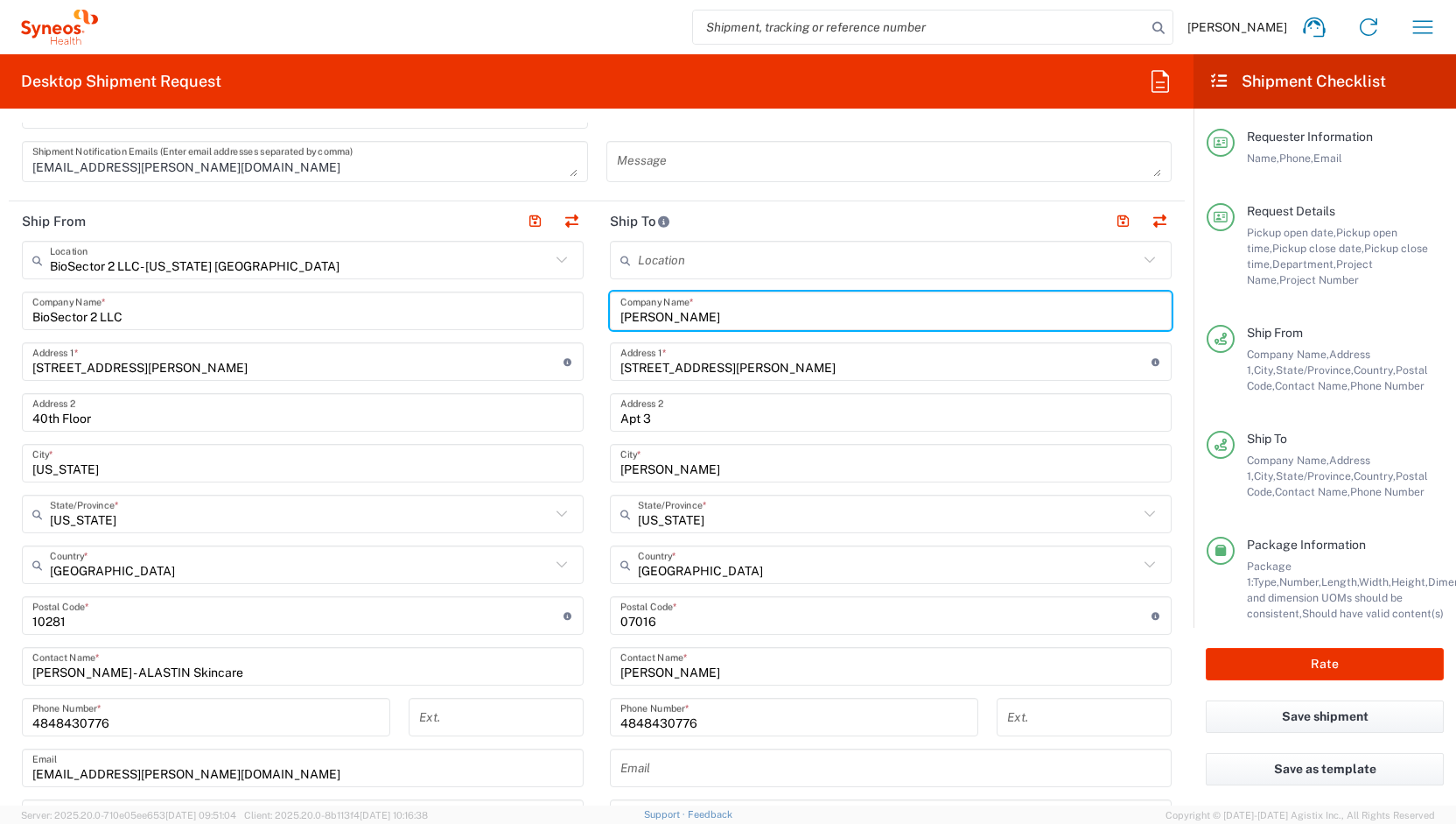
click at [699, 306] on input "Charlotte Twine" at bounding box center [891, 311] width 541 height 31
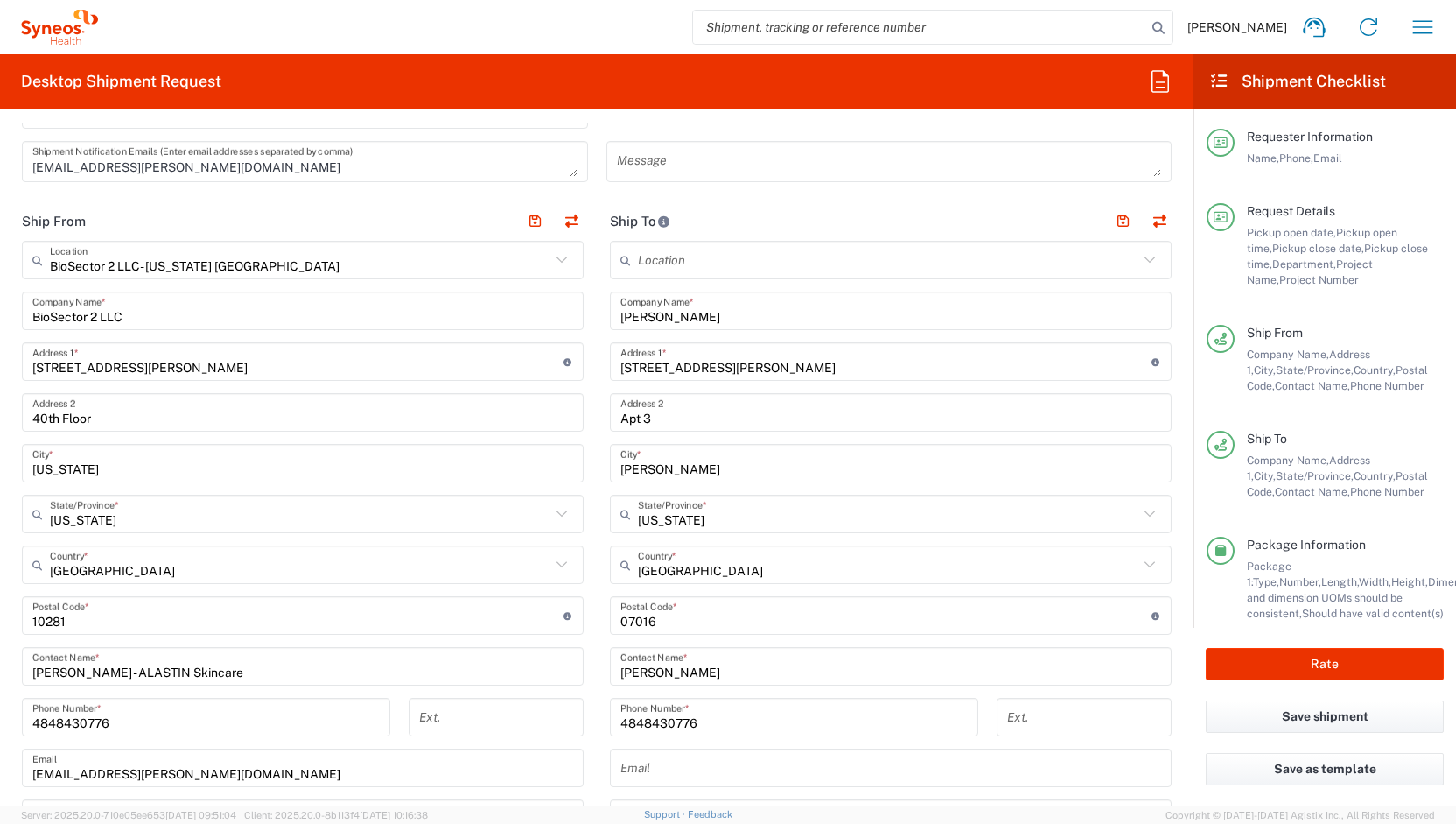
click at [761, 326] on div "Charlotte Twine Company Name *" at bounding box center [891, 310] width 562 height 39
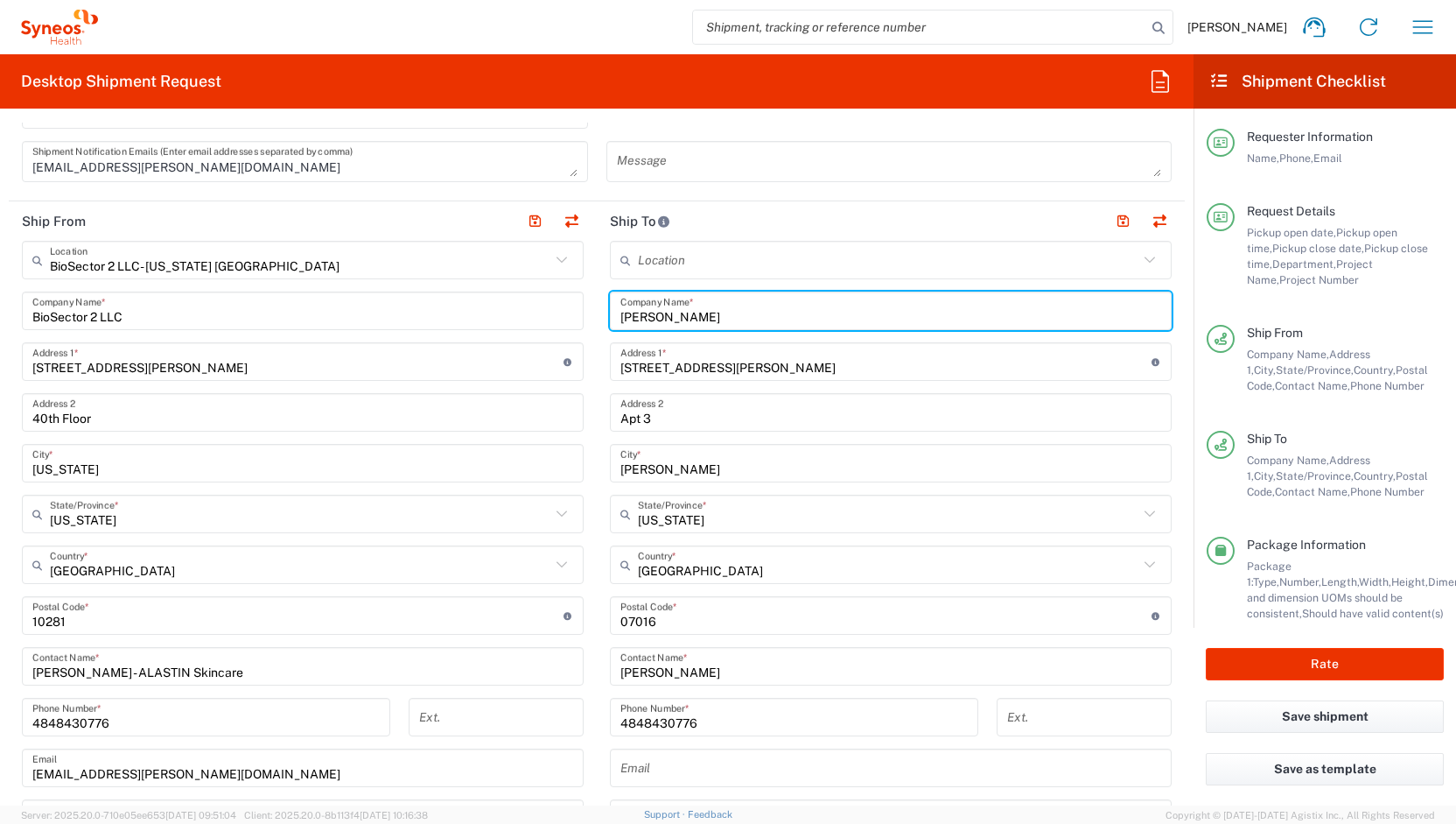
scroll to position [655, 0]
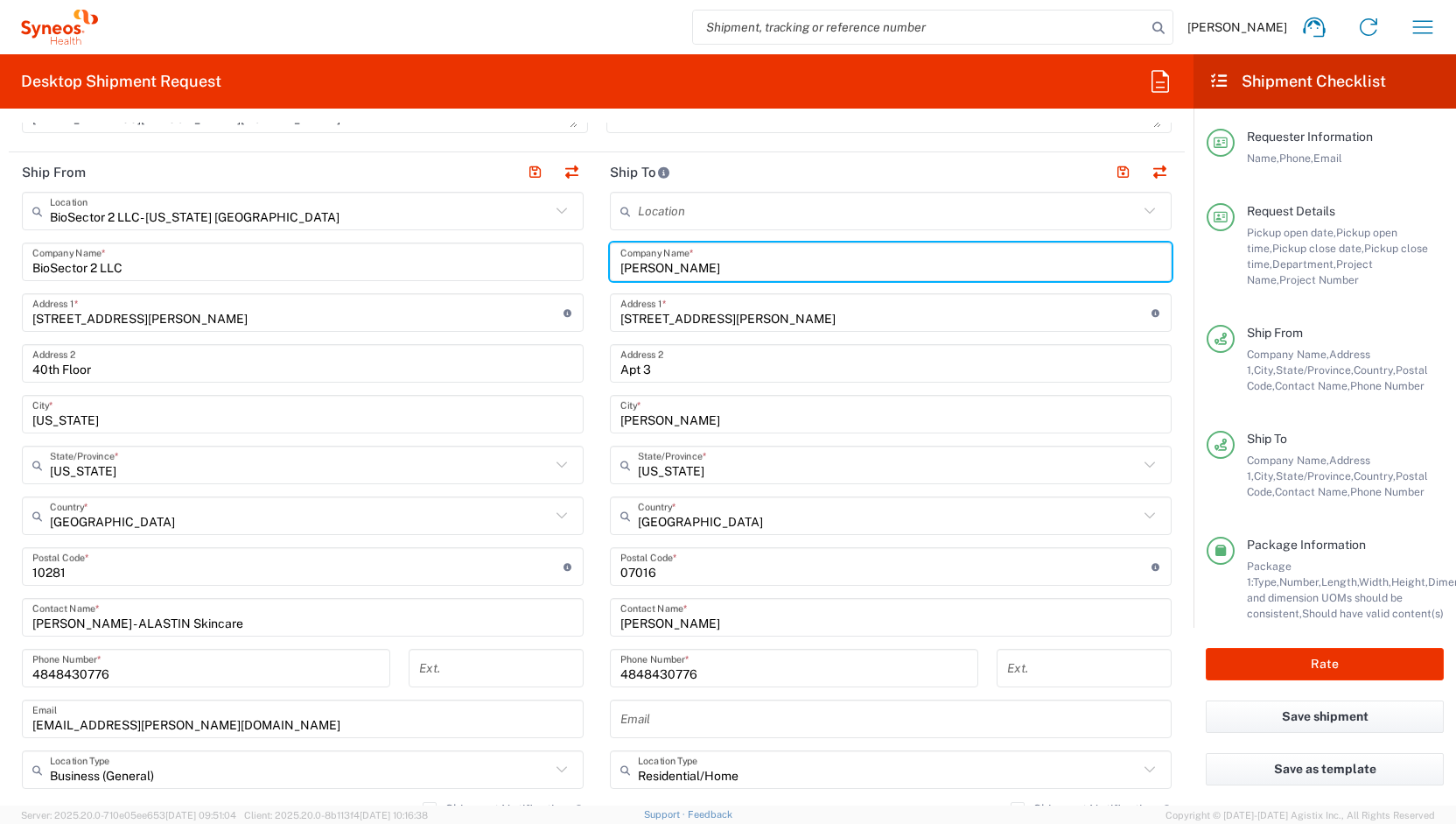
click at [644, 270] on input "Charlotte Twine" at bounding box center [891, 262] width 541 height 31
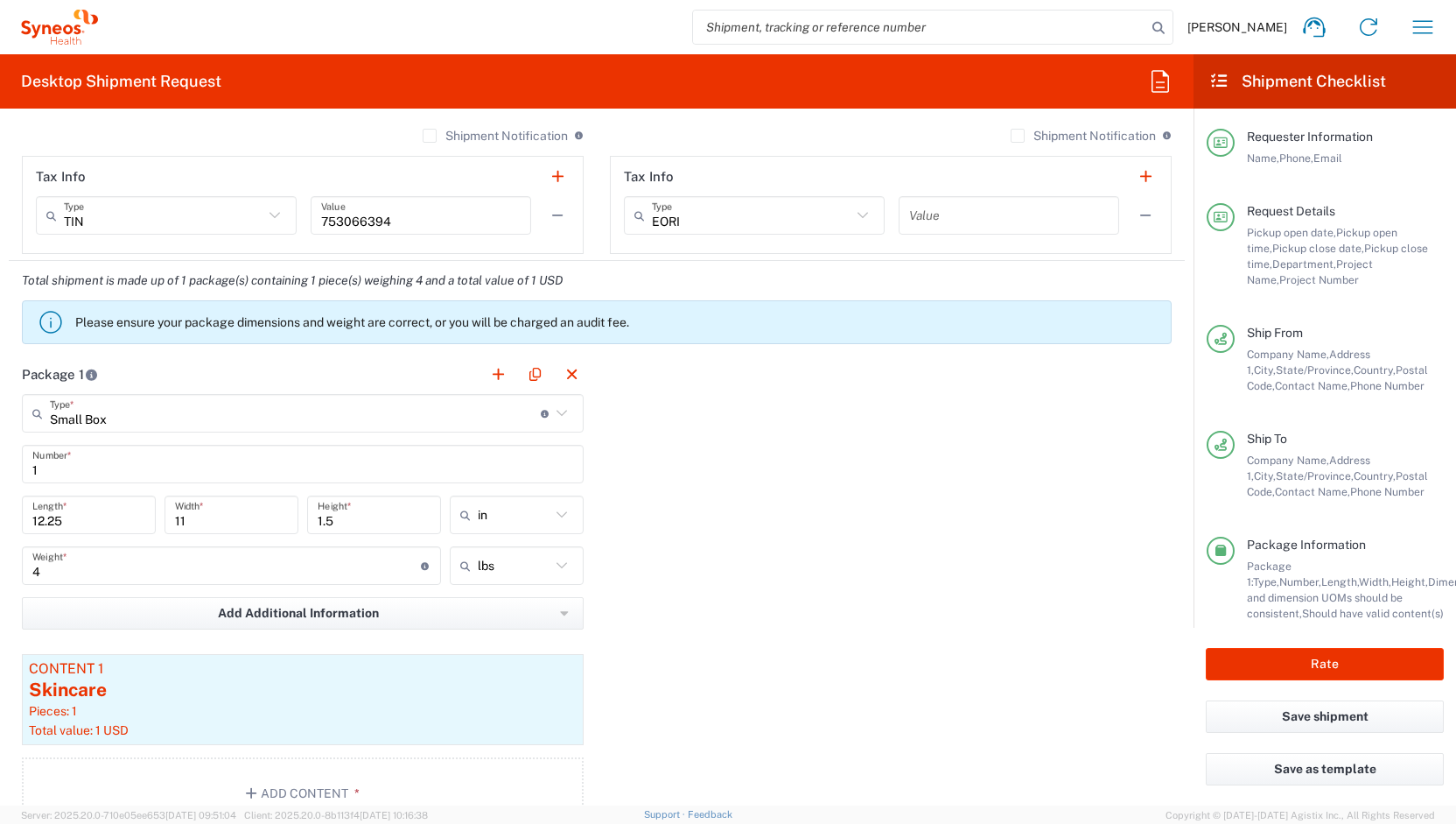
scroll to position [1330, 0]
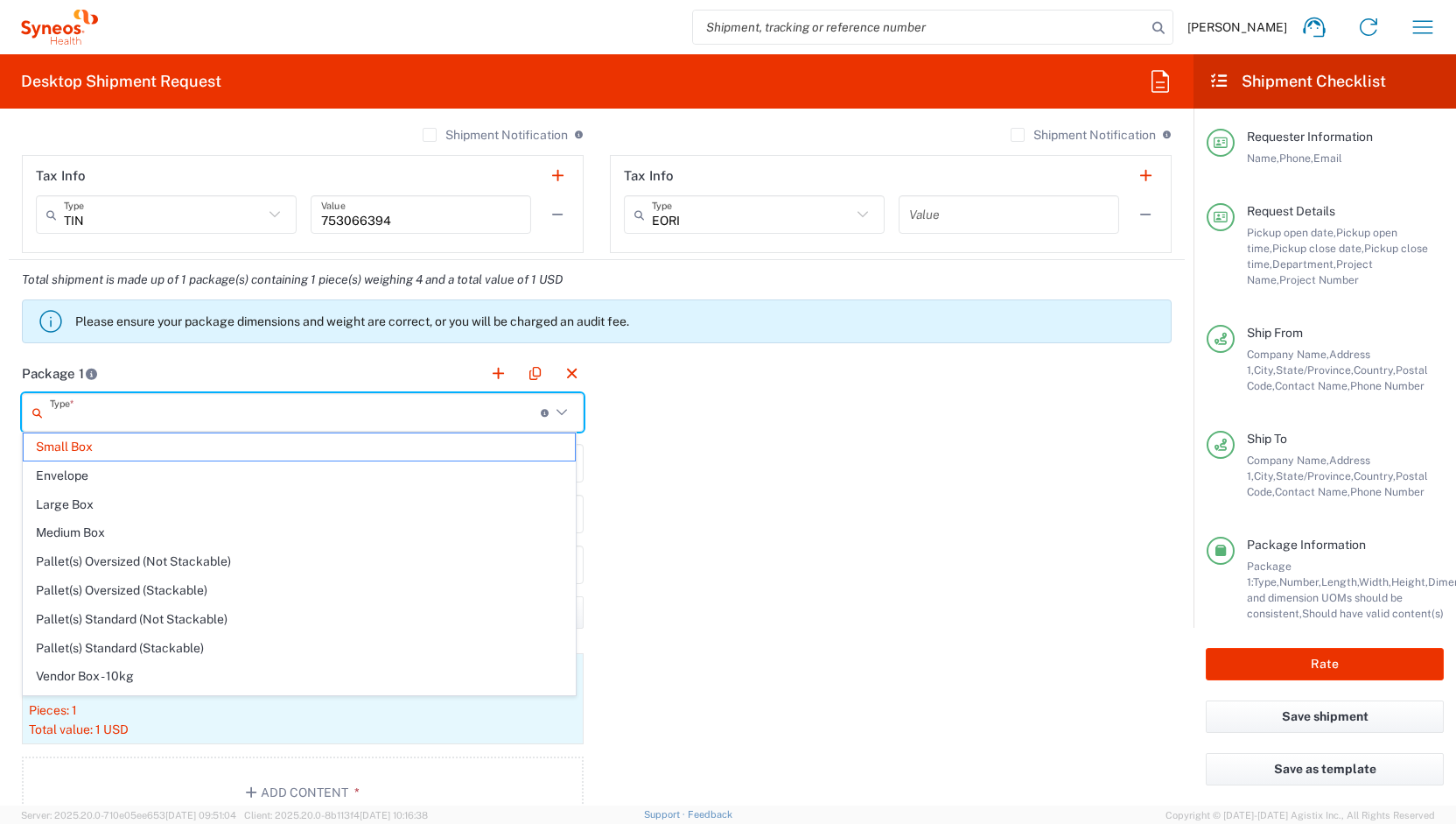
click at [406, 420] on input "text" at bounding box center [295, 413] width 491 height 31
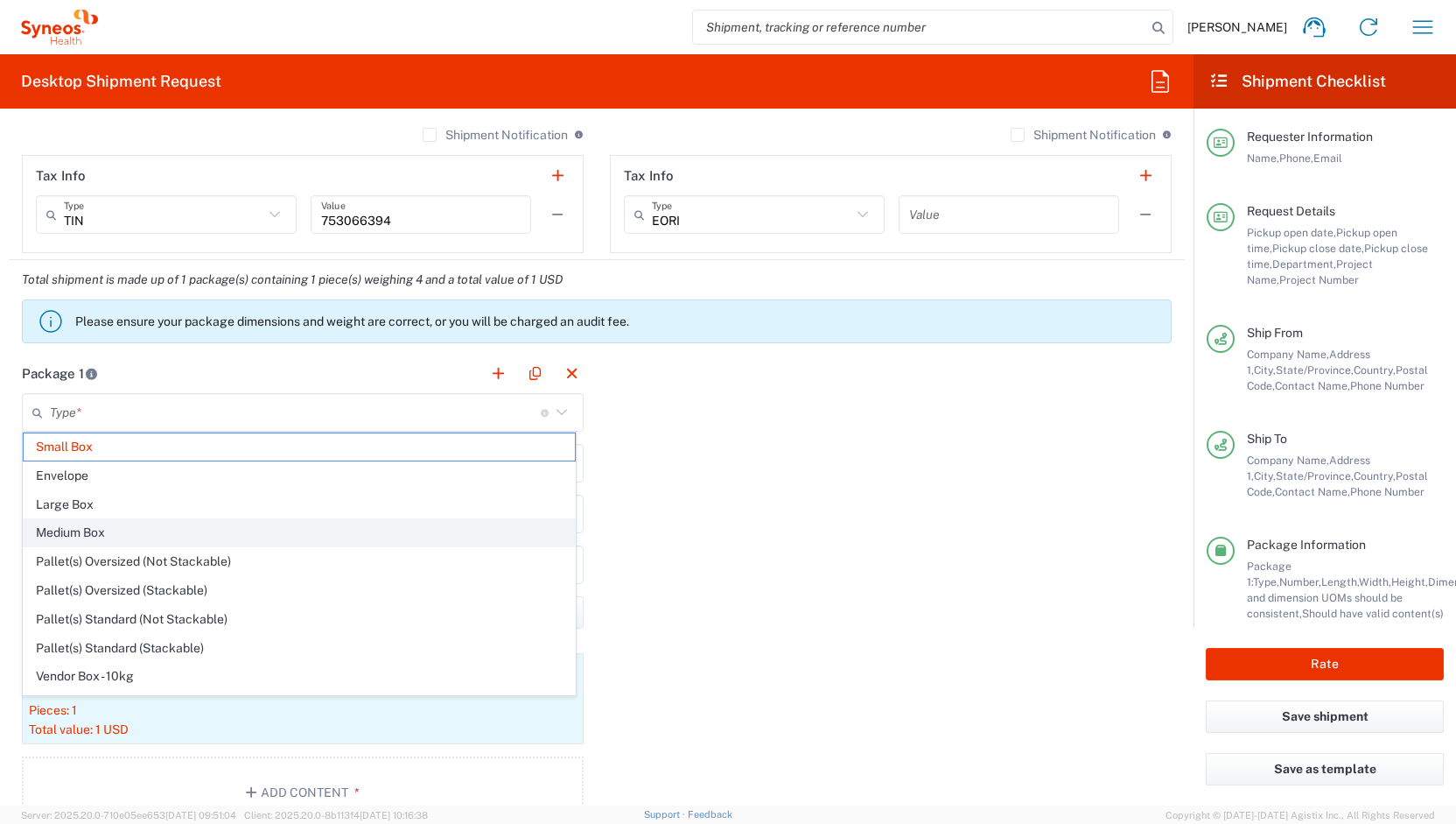
click at [52, 531] on span "Medium Box" at bounding box center [299, 533] width 551 height 27
type input "Medium Box"
type input "13"
type input "11.5"
type input "2.5"
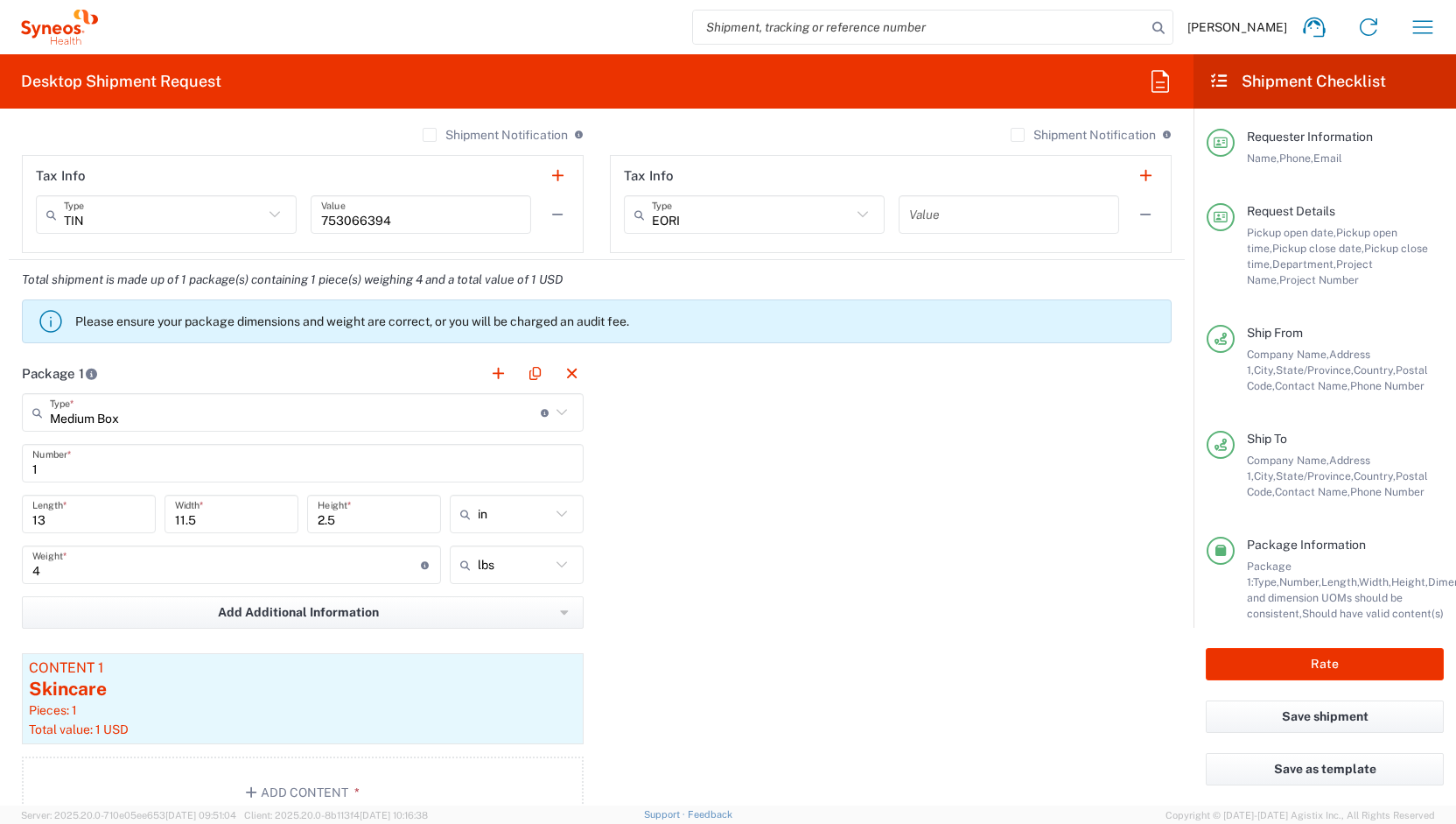
click at [93, 566] on input "4" at bounding box center [226, 565] width 388 height 31
type input "8"
click at [855, 562] on div "Package 1 Medium Box Type * Material used to package goods Small Box Envelope L…" at bounding box center [596, 597] width 1176 height 488
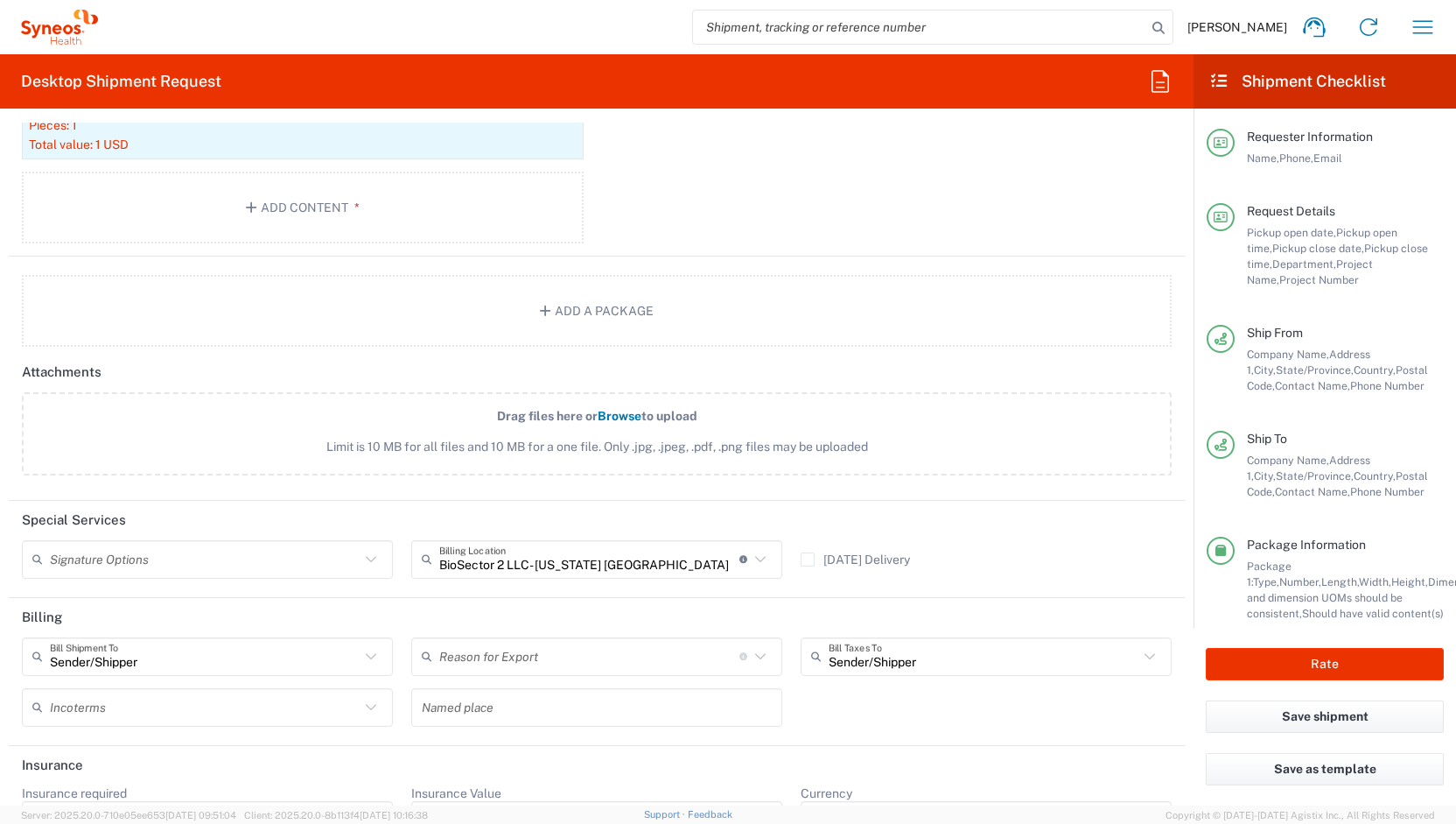
scroll to position [1962, 0]
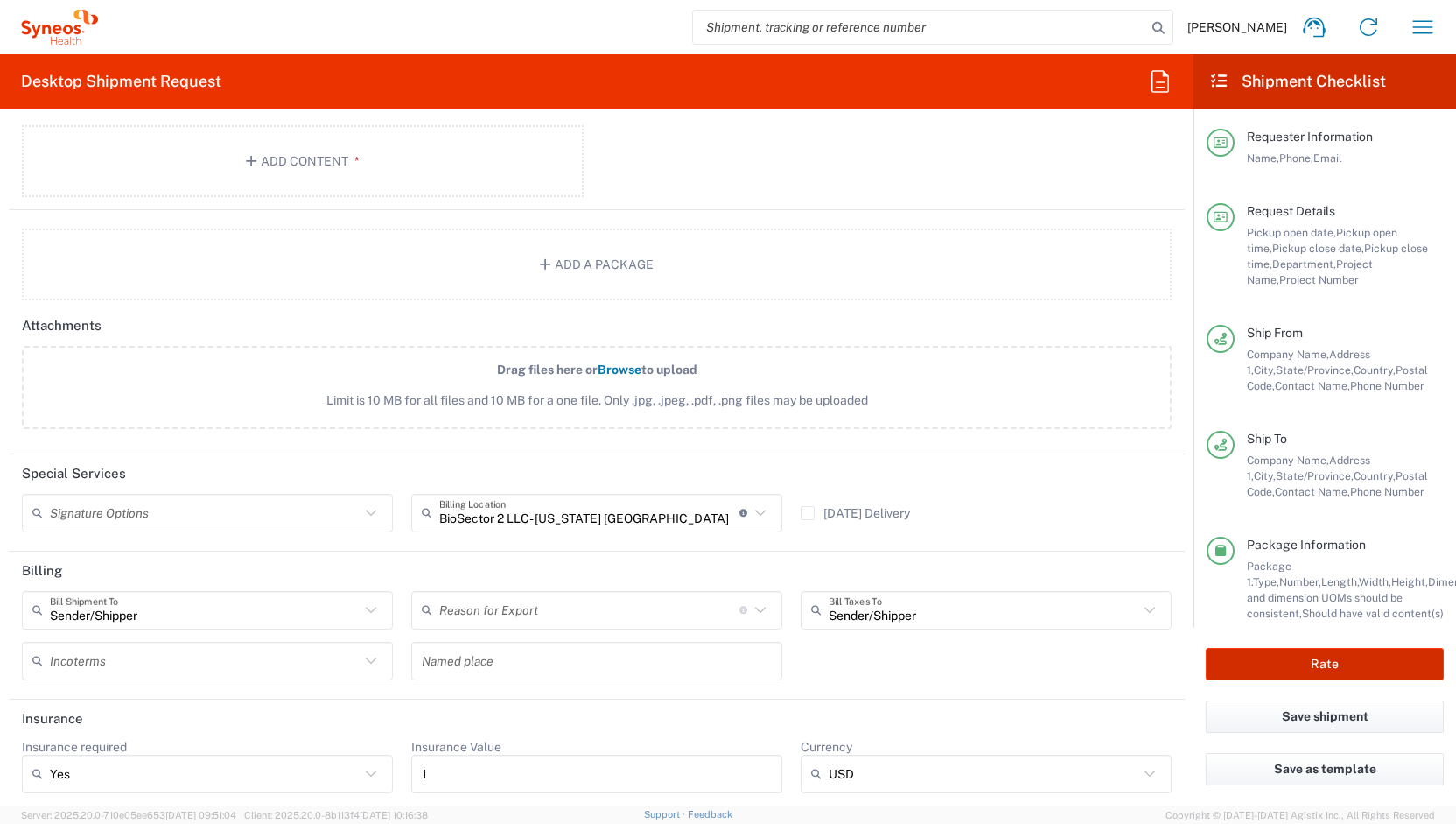
click at [1268, 657] on button "Rate" at bounding box center [1324, 664] width 238 height 32
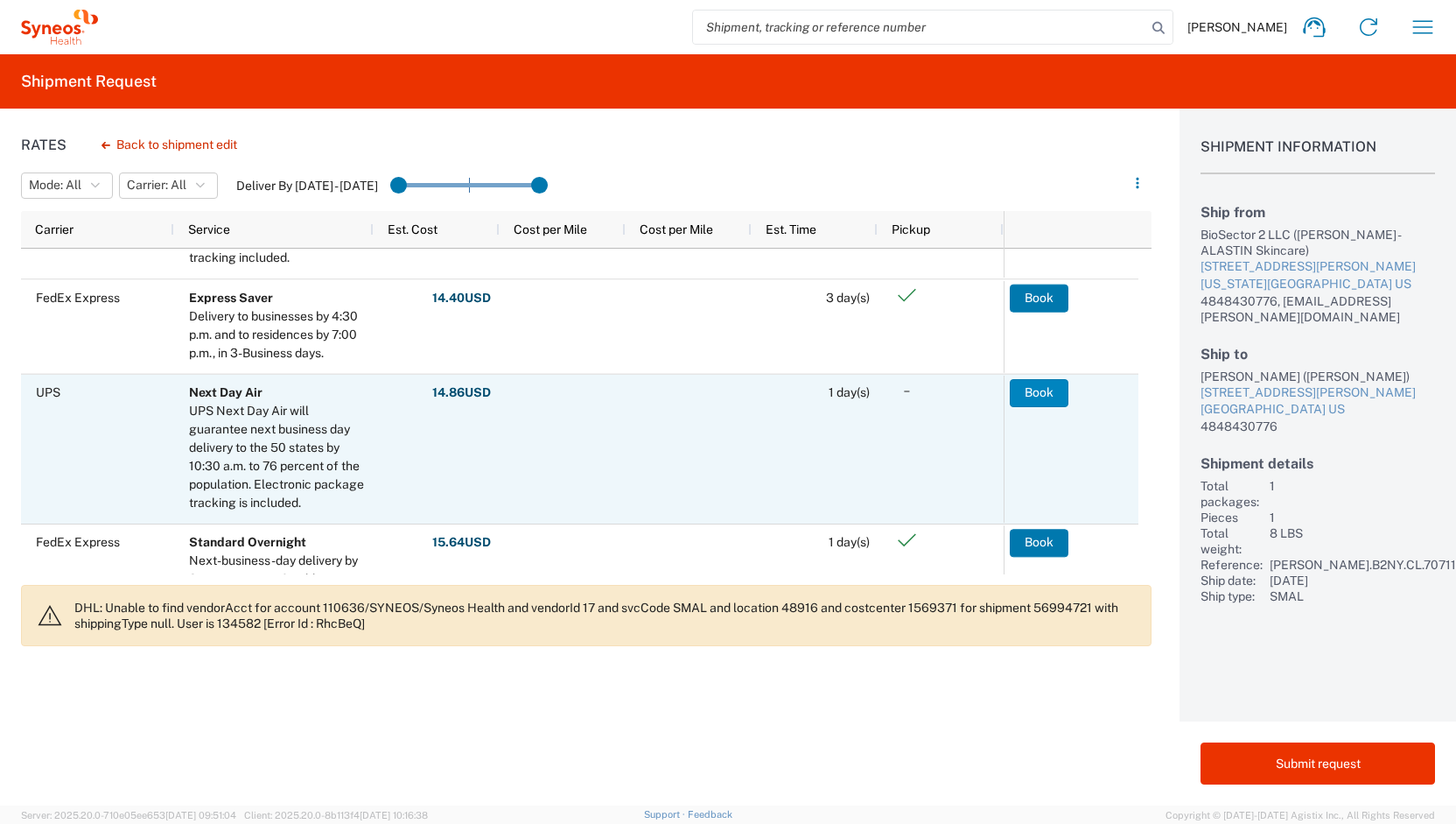
click at [1028, 395] on button "Book" at bounding box center [1039, 393] width 59 height 28
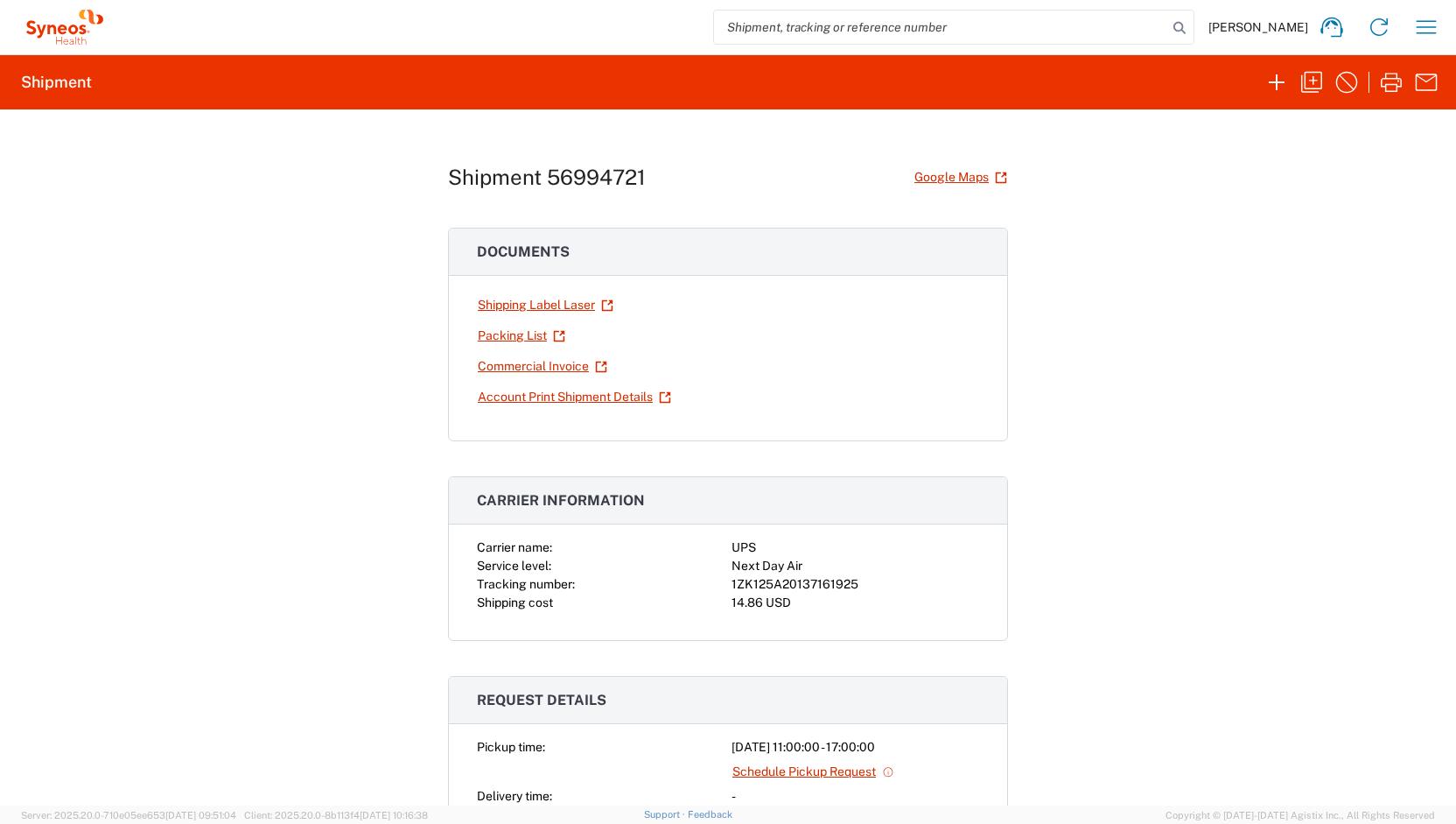
click at [789, 581] on div "1ZK125A20137161925" at bounding box center [855, 584] width 248 height 18
copy div "1ZK125A20137161925"
click at [1307, 307] on div "Shipment 56994721 Google Maps Documents Shipping Label Laser Packing List Comme…" at bounding box center [728, 457] width 1456 height 696
click at [532, 306] on link "Shipping Label Laser" at bounding box center [545, 305] width 137 height 31
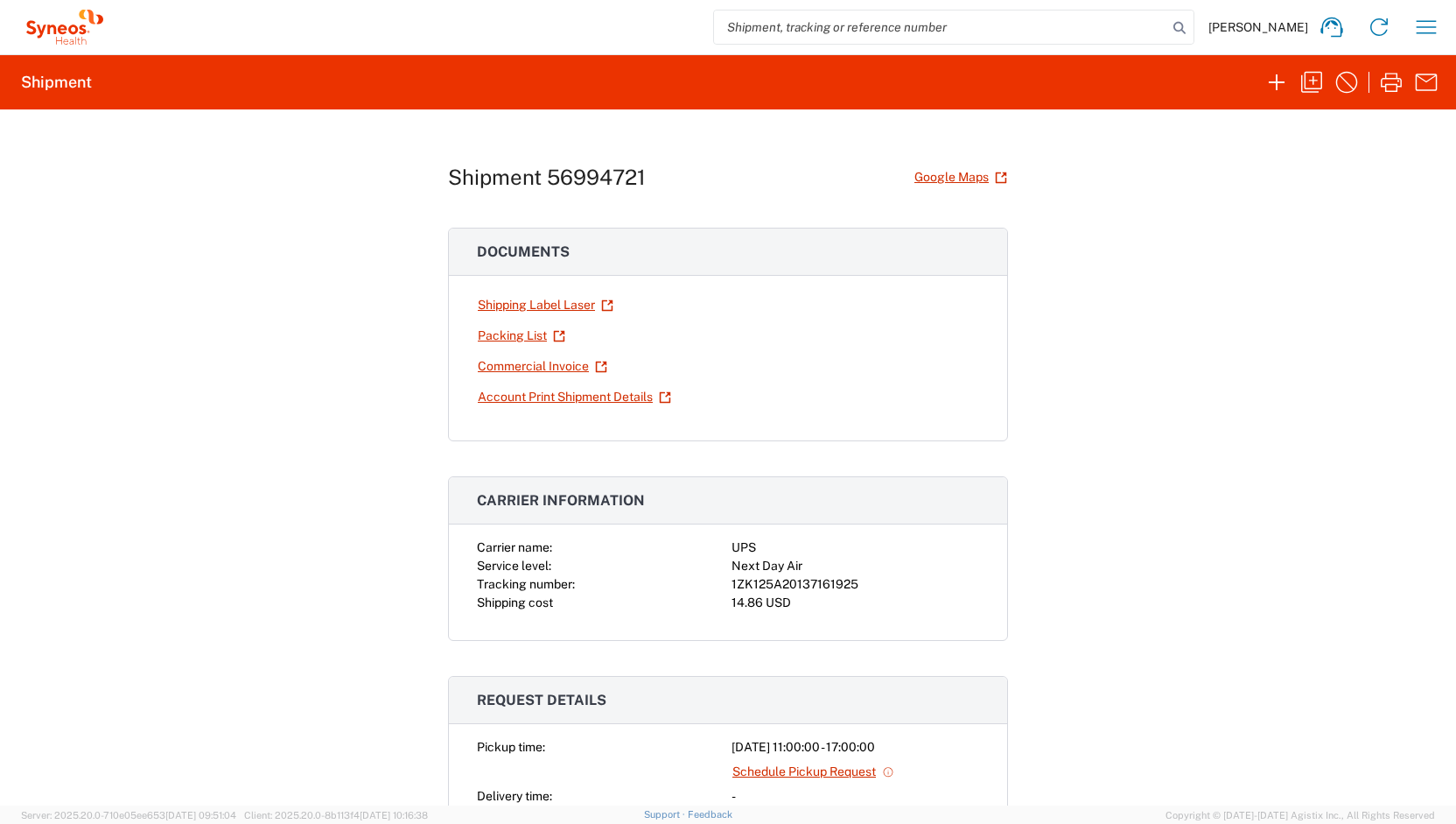
click at [1050, 337] on div "Shipment 56994721 Google Maps Documents Shipping Label Laser Packing List Comme…" at bounding box center [728, 457] width 1456 height 696
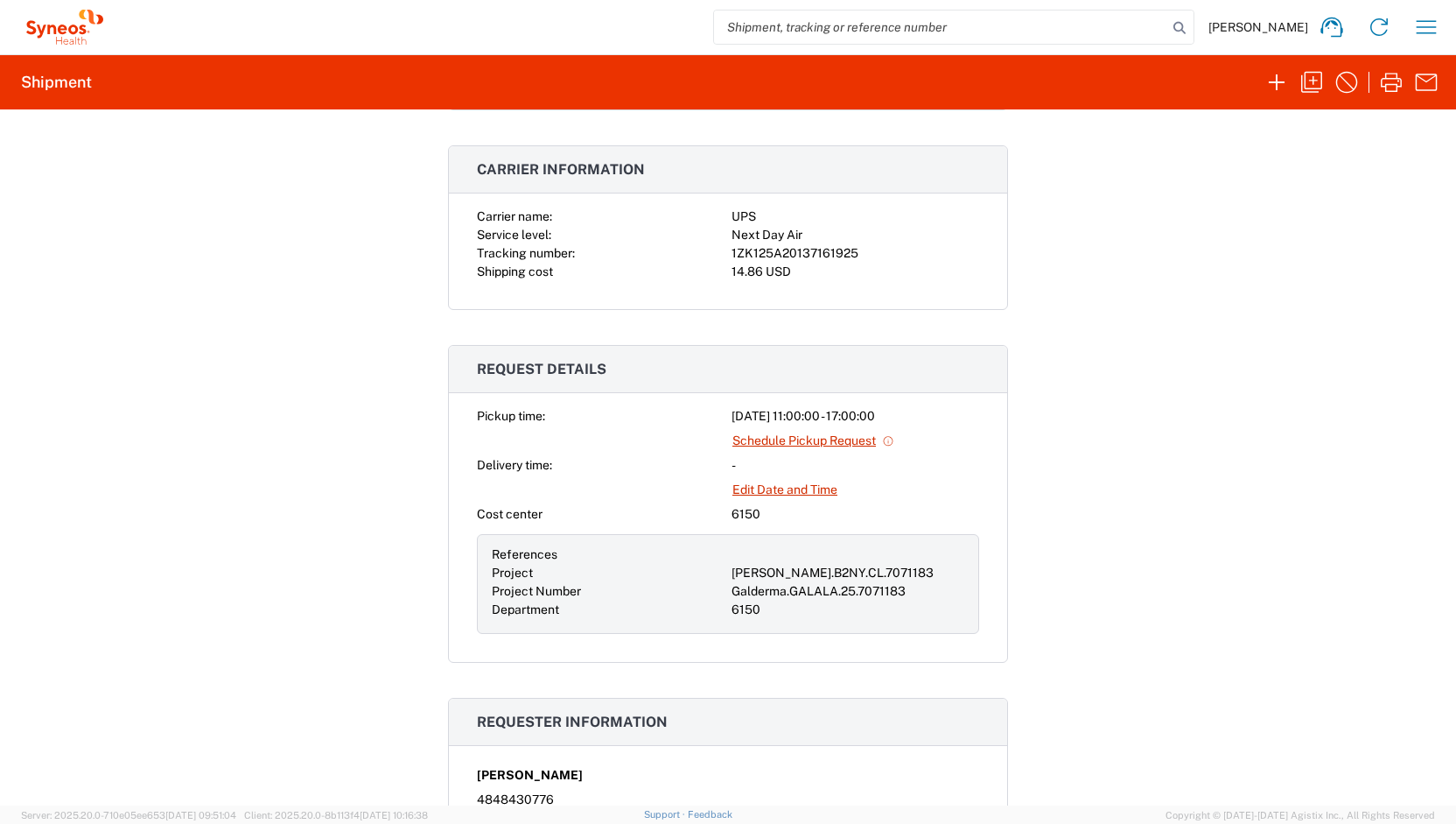
click at [1233, 196] on div "Shipment 56994721 Google Maps Documents Shipping Label Laser Packing List Comme…" at bounding box center [728, 457] width 1456 height 696
click at [643, 582] on div "Project Number" at bounding box center [608, 591] width 232 height 18
click at [1122, 434] on div "Shipment 56994721 Google Maps Documents Shipping Label Laser Packing List Comme…" at bounding box center [728, 457] width 1456 height 696
click at [773, 244] on div "1ZK125A20137161925" at bounding box center [855, 253] width 248 height 18
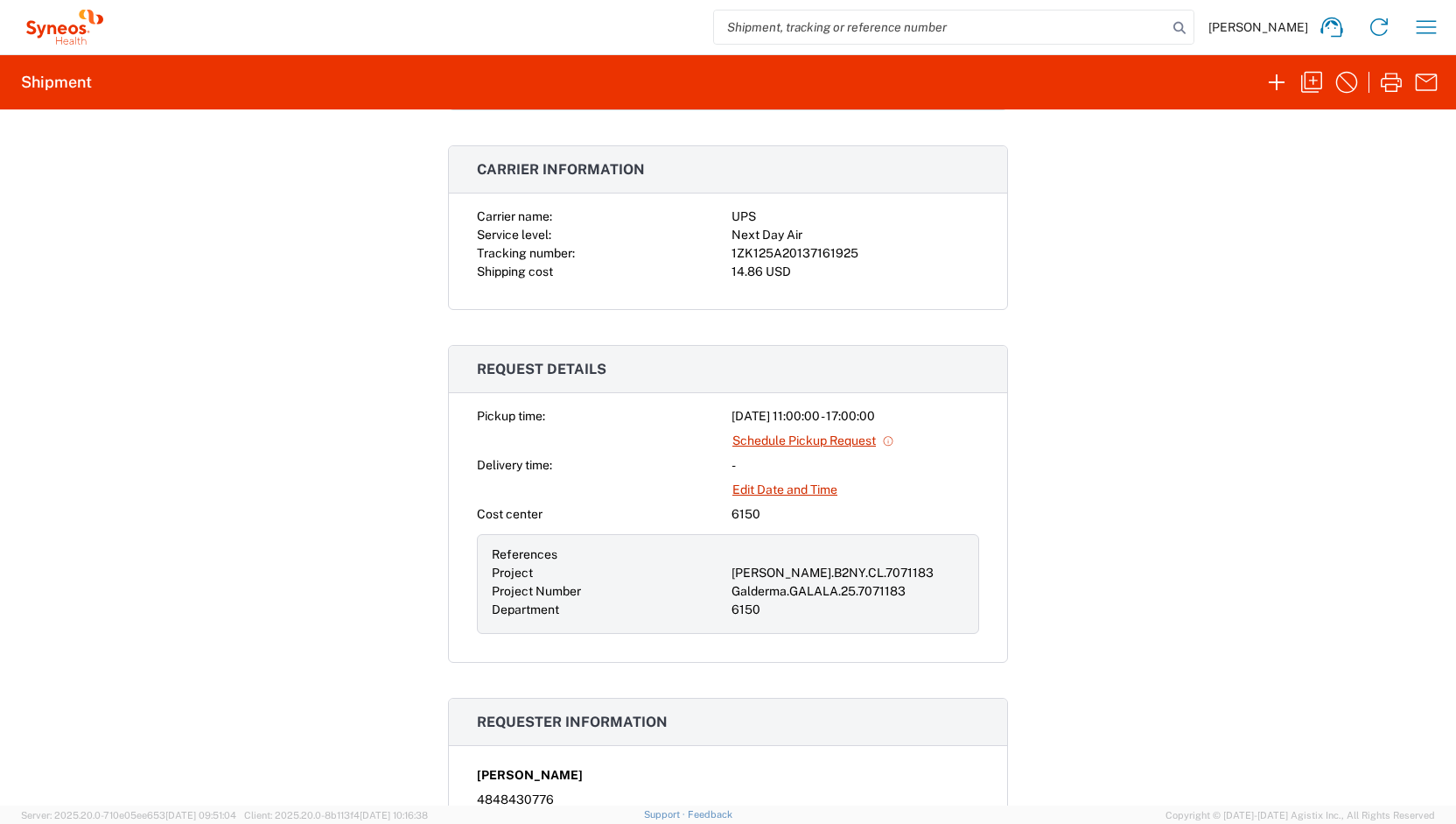
click at [1312, 309] on div "Shipment 56994721 Google Maps Documents Shipping Label Laser Packing List Comme…" at bounding box center [728, 457] width 1456 height 696
click at [790, 258] on div "1ZK125A20137161925" at bounding box center [855, 253] width 248 height 18
click at [789, 257] on div "1ZK125A20137161925" at bounding box center [855, 253] width 248 height 18
click at [788, 253] on div "1ZK125A20137161925" at bounding box center [855, 253] width 248 height 18
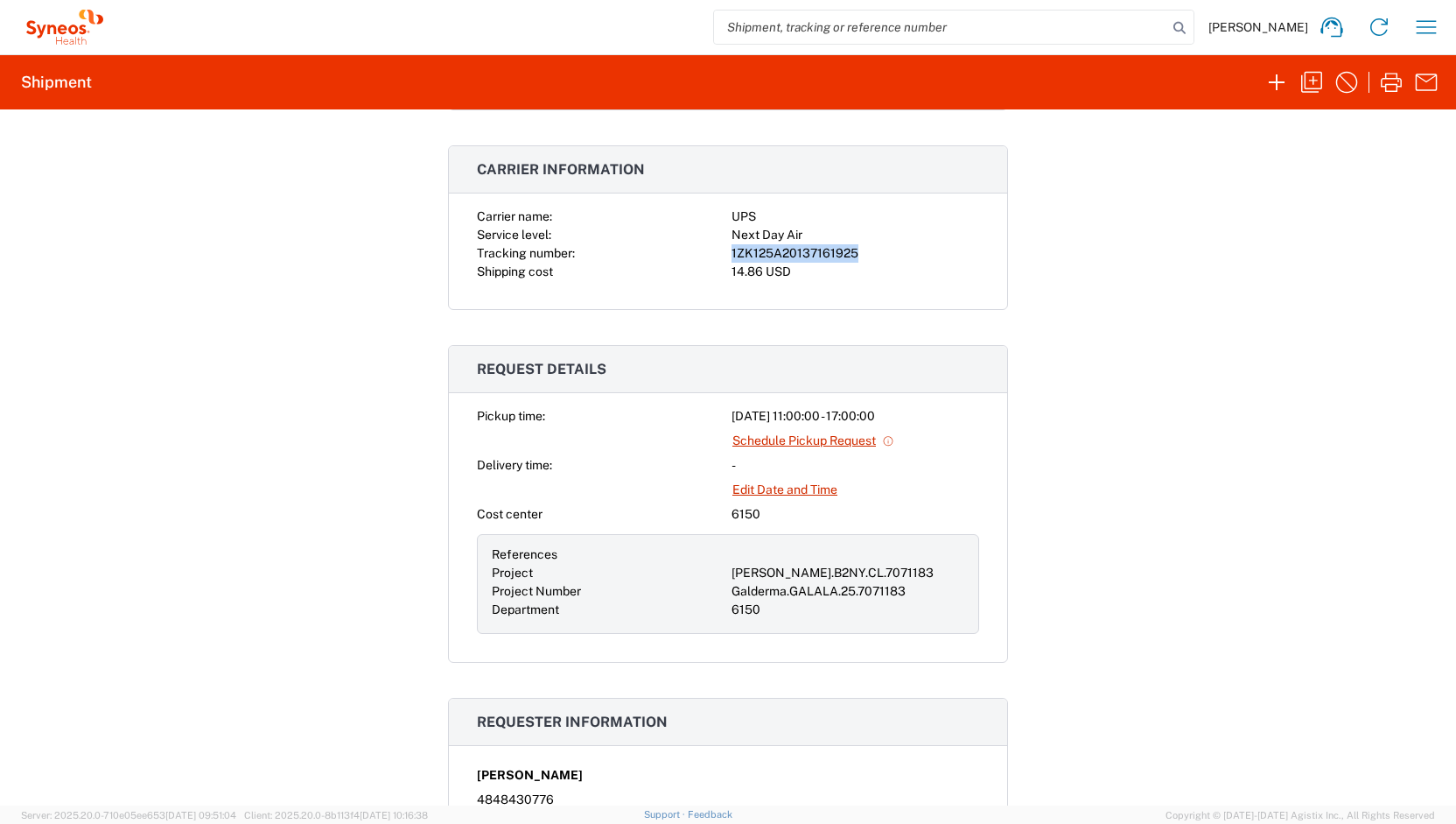
click at [788, 253] on div "1ZK125A20137161925" at bounding box center [855, 253] width 248 height 18
click at [481, 409] on span "Pickup time:" at bounding box center [511, 417] width 68 height 14
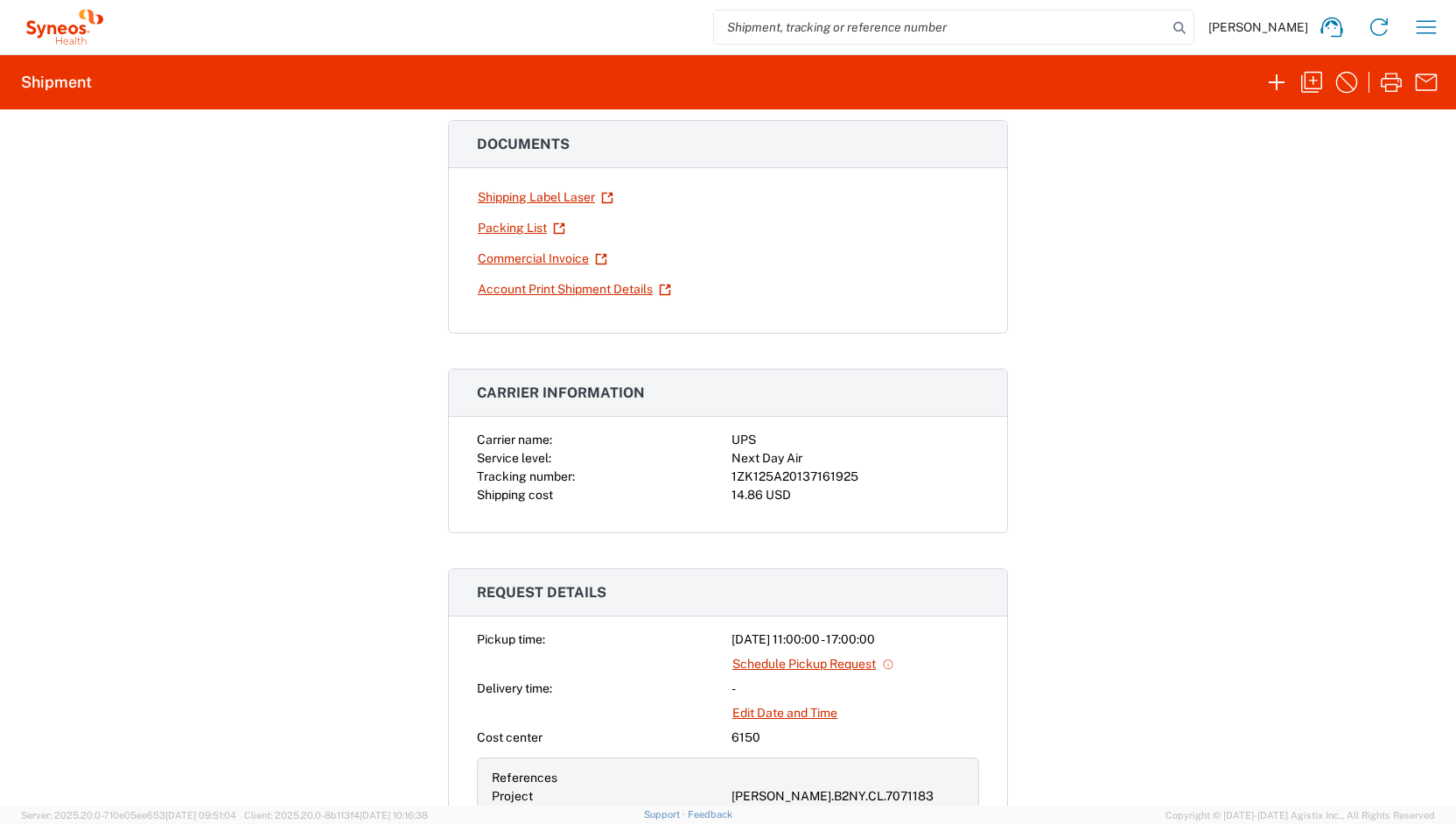
scroll to position [0, 0]
